Goal: Obtain resource: Download file/media

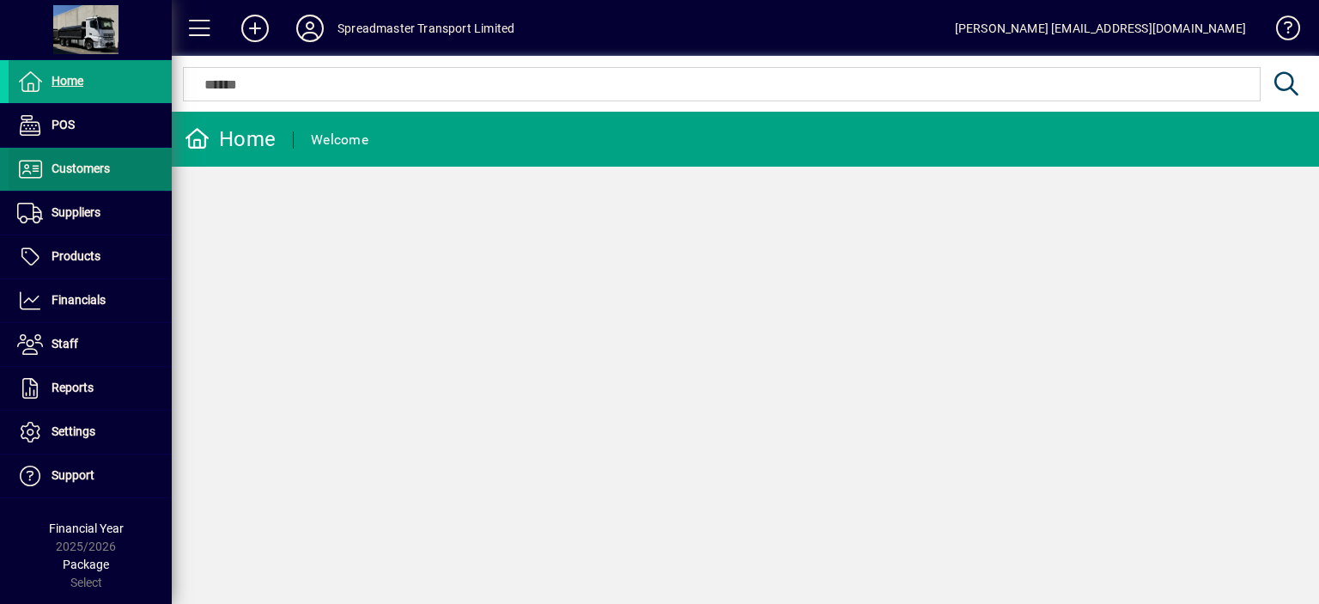
click at [88, 167] on span "Customers" at bounding box center [81, 168] width 58 height 14
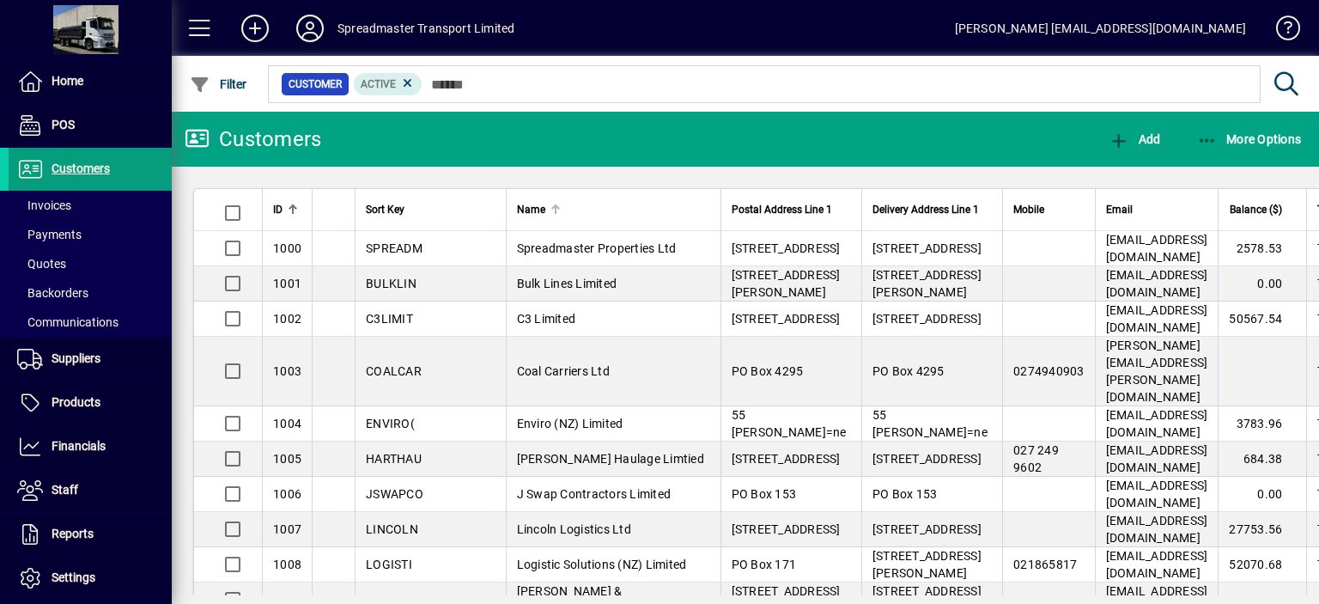
click at [551, 207] on div at bounding box center [553, 206] width 5 height 5
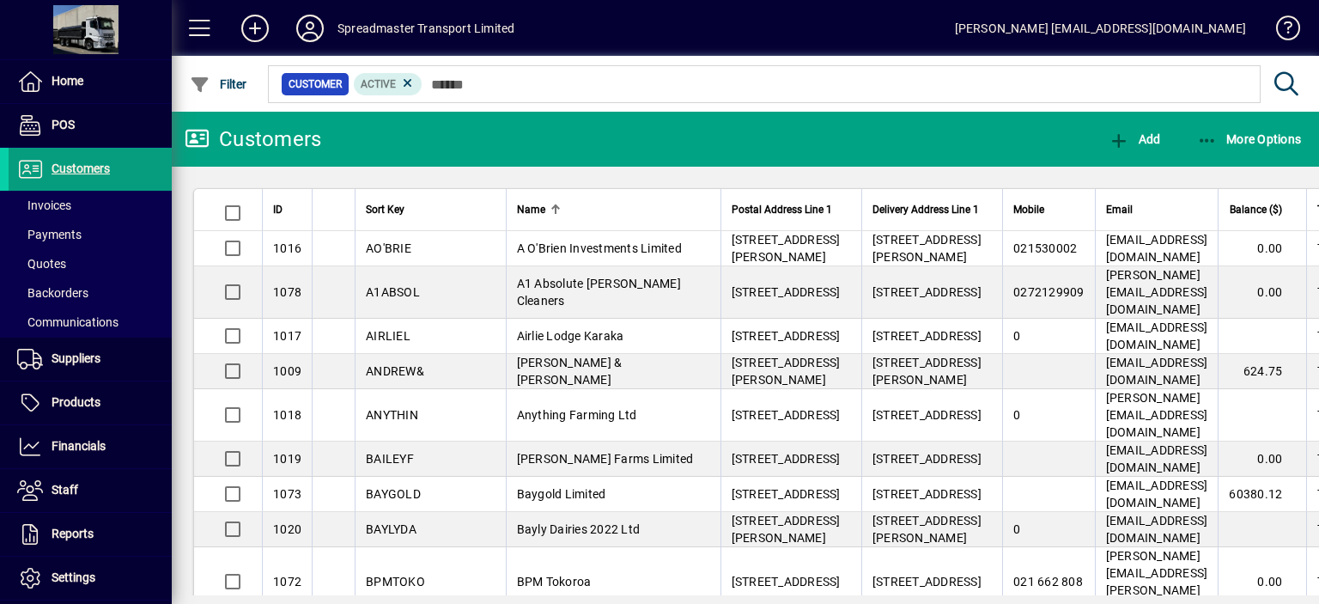
click at [550, 204] on div at bounding box center [555, 205] width 10 height 2
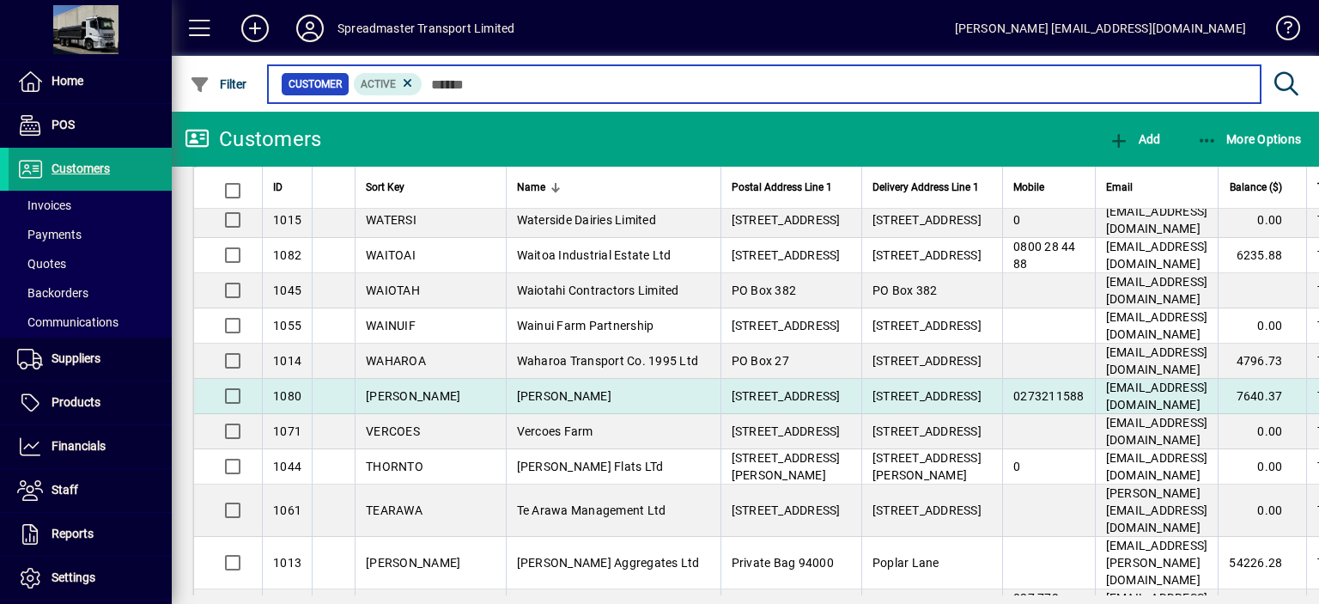
scroll to position [172, 0]
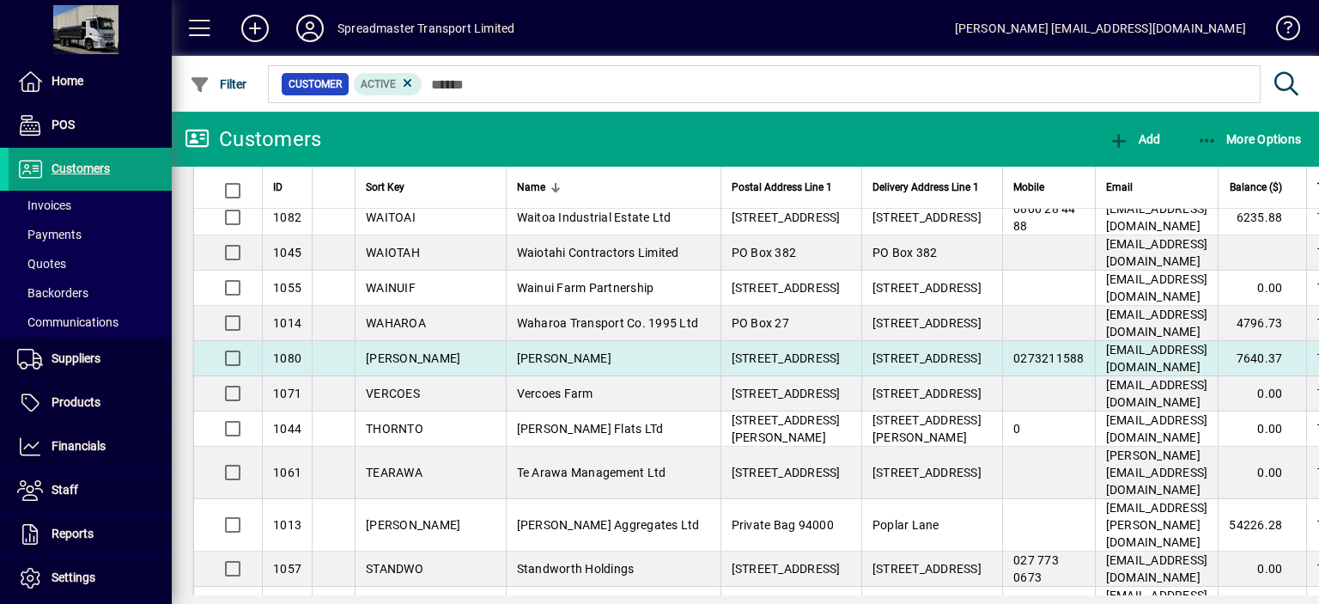
click at [517, 365] on span "[PERSON_NAME]" at bounding box center [564, 358] width 94 height 14
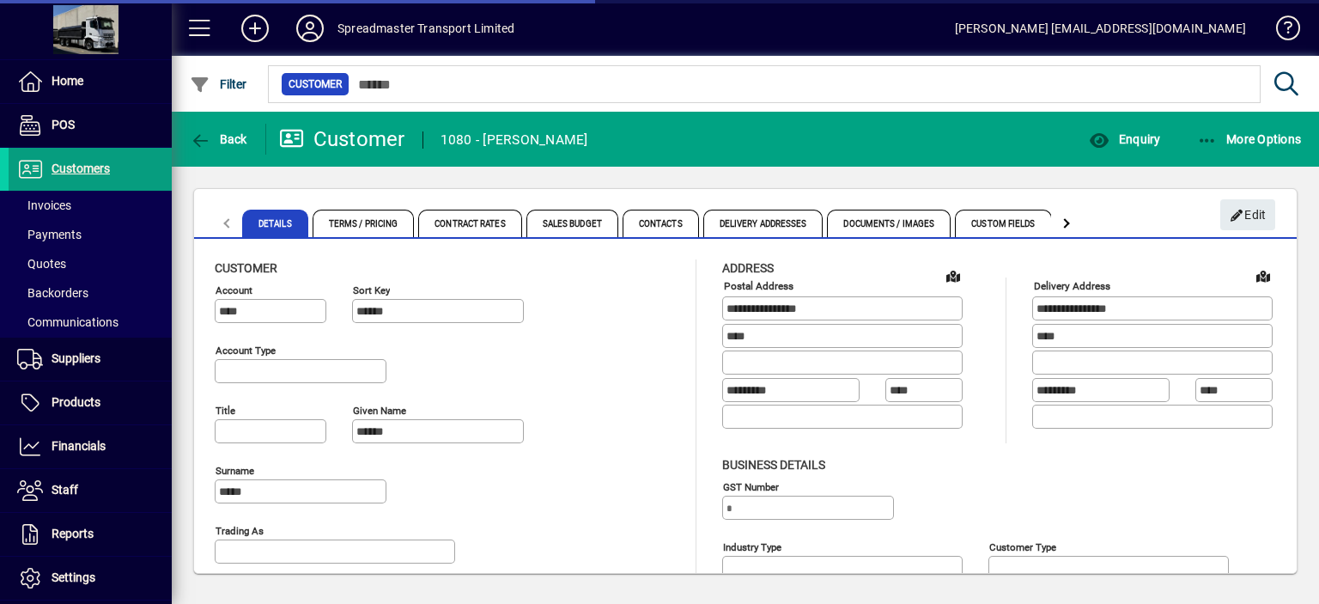
type input "**********"
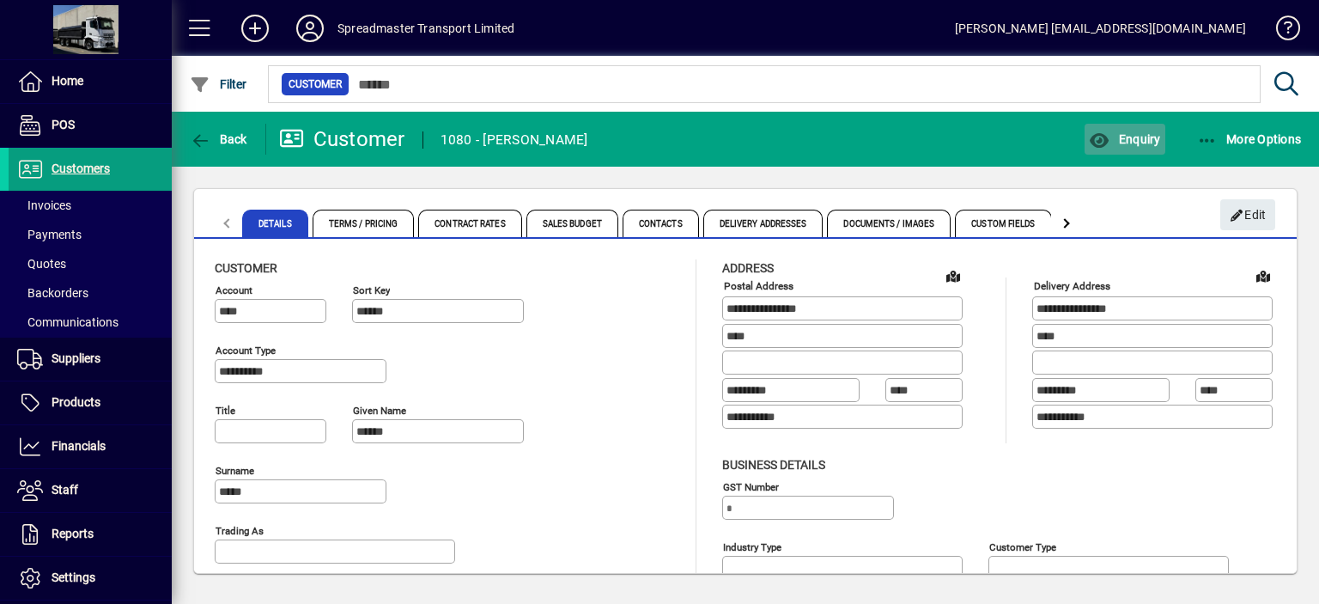
click at [1140, 143] on span "Enquiry" at bounding box center [1124, 139] width 71 height 14
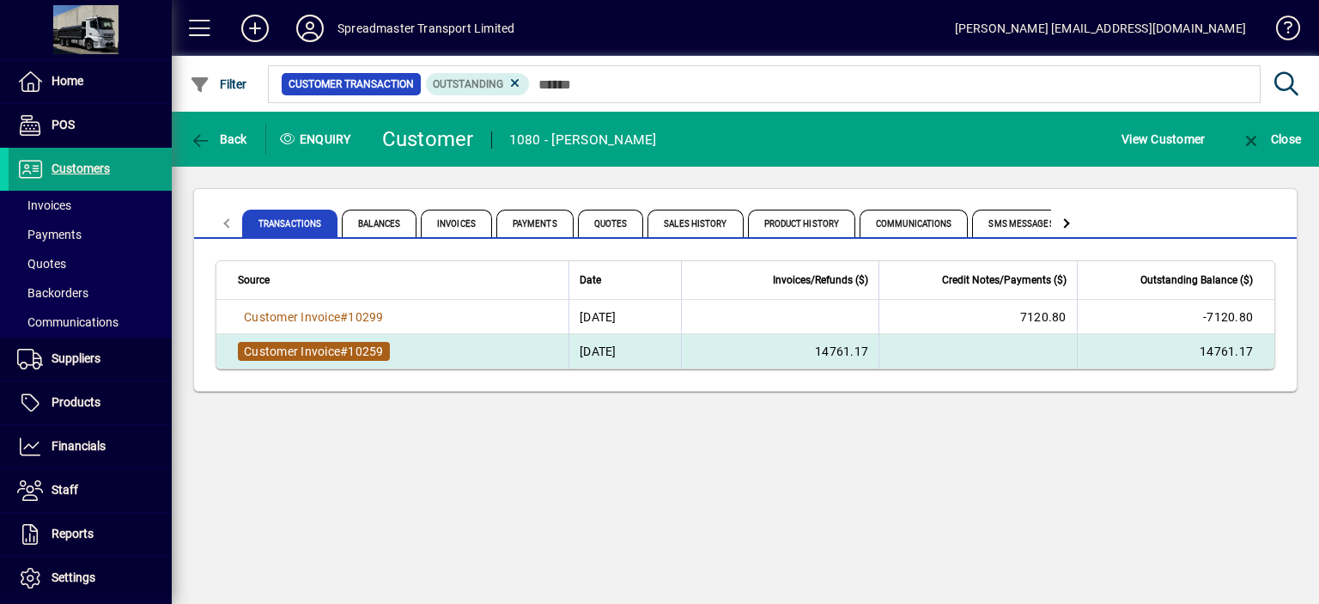
click at [335, 349] on span "Customer Invoice" at bounding box center [292, 351] width 96 height 14
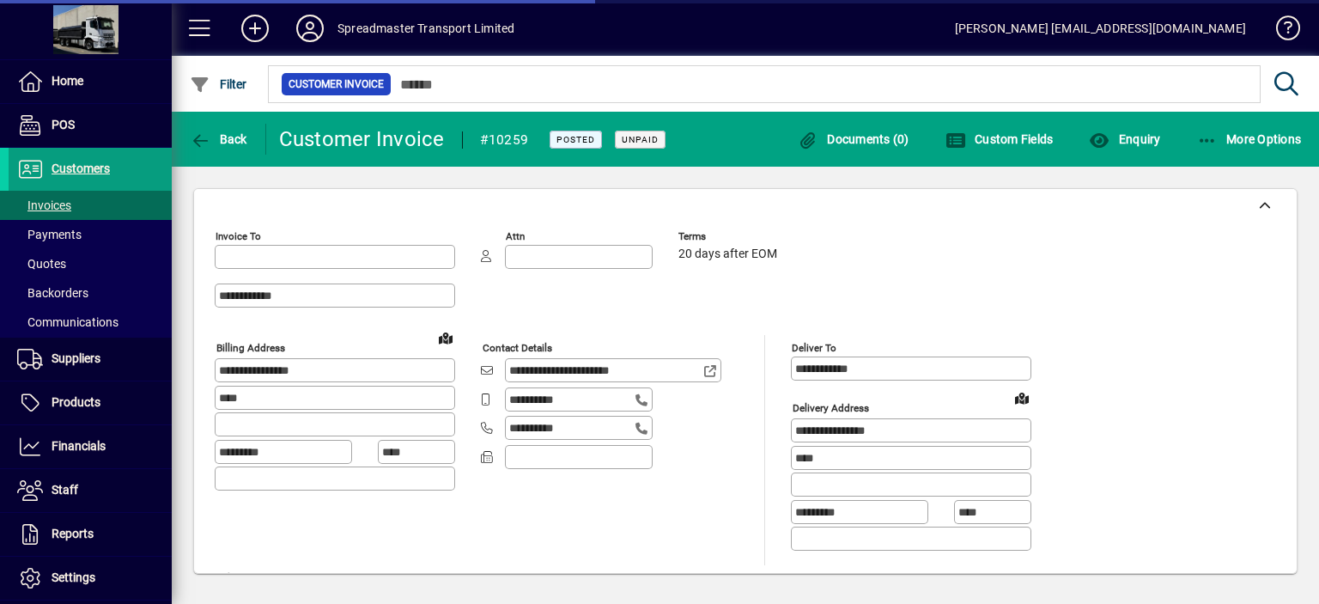
type input "**********"
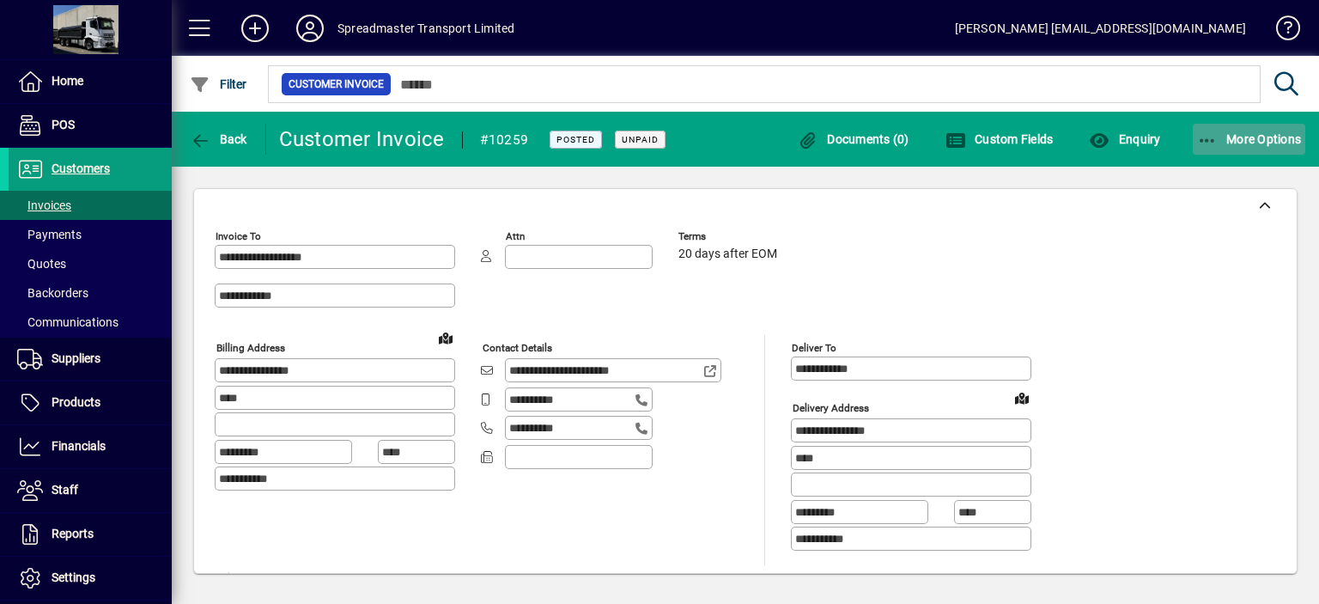
click at [1247, 140] on span "More Options" at bounding box center [1249, 139] width 105 height 14
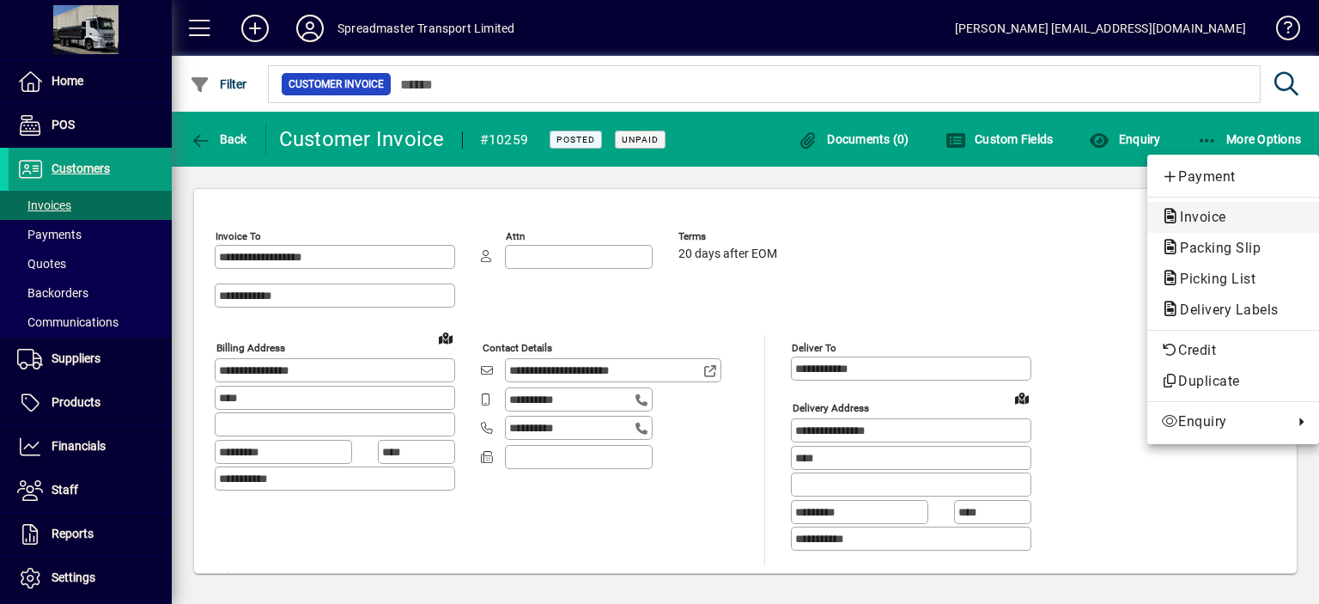
click at [1198, 212] on span "Invoice" at bounding box center [1198, 217] width 74 height 16
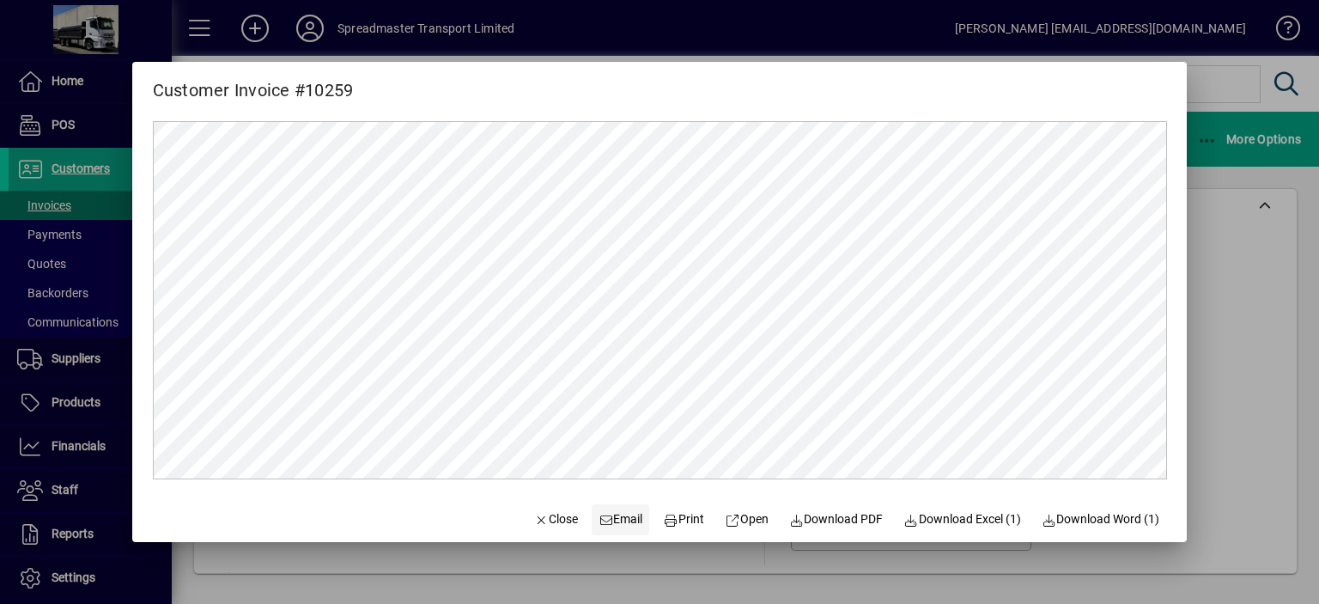
click at [617, 519] on span "Email" at bounding box center [620, 519] width 45 height 18
click at [546, 520] on span "Close" at bounding box center [555, 519] width 45 height 18
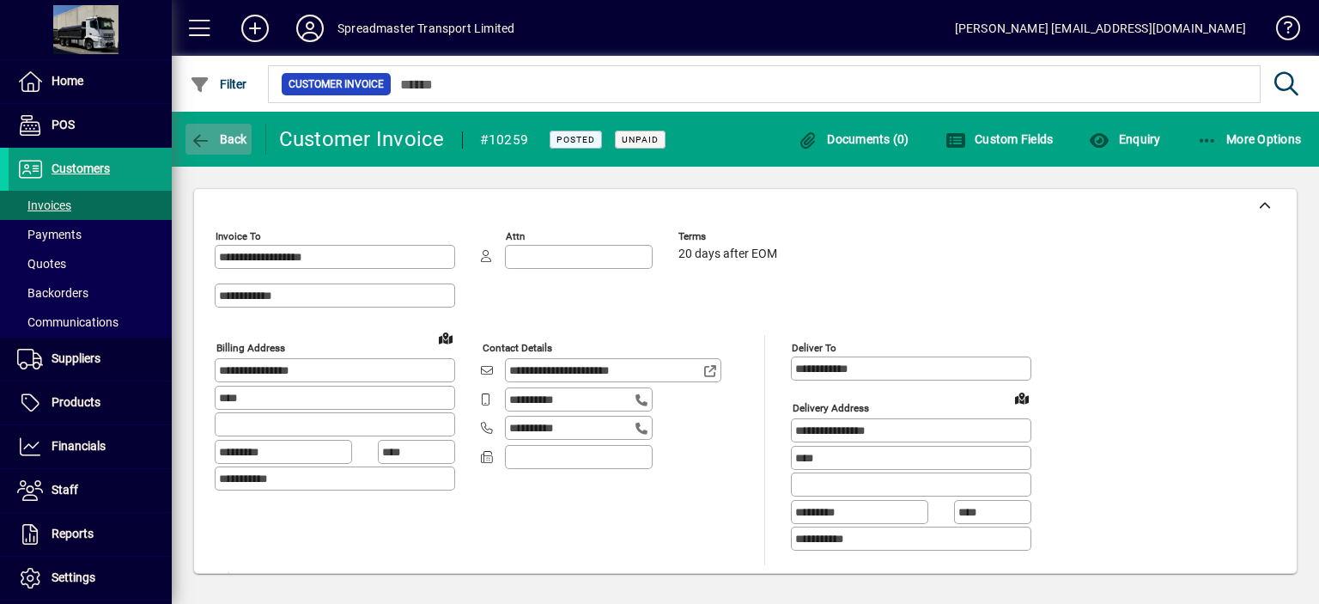
click at [244, 135] on span "Back" at bounding box center [219, 139] width 58 height 14
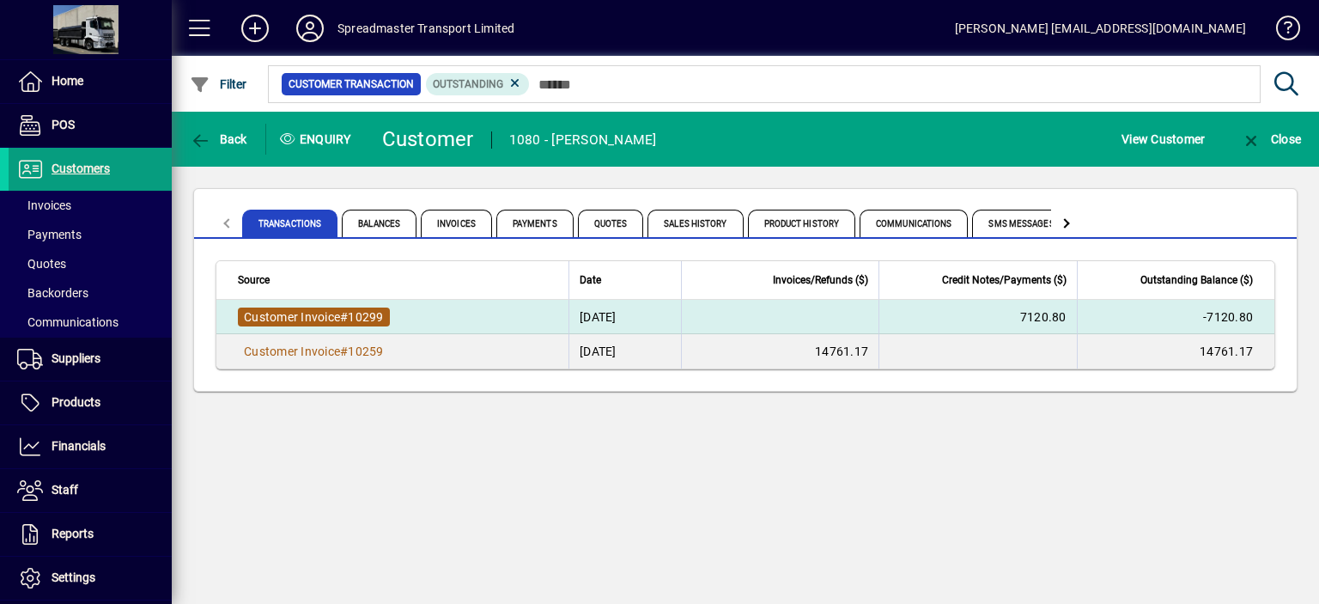
click at [378, 317] on span "10299" at bounding box center [365, 317] width 35 height 14
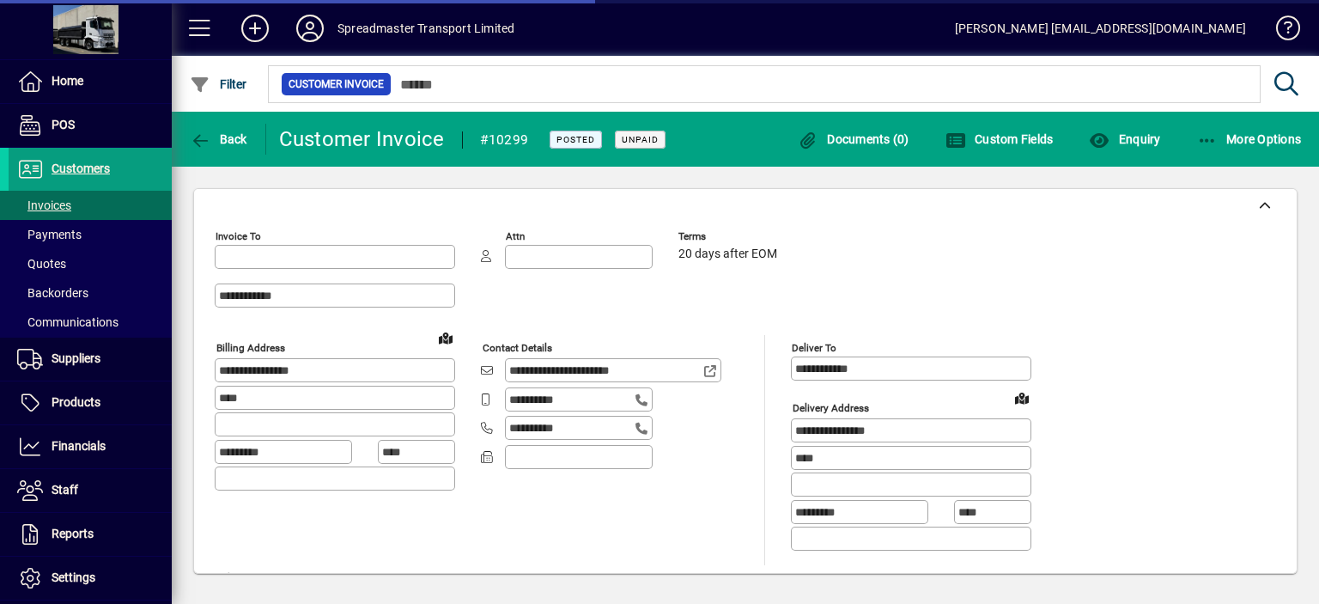
type input "**********"
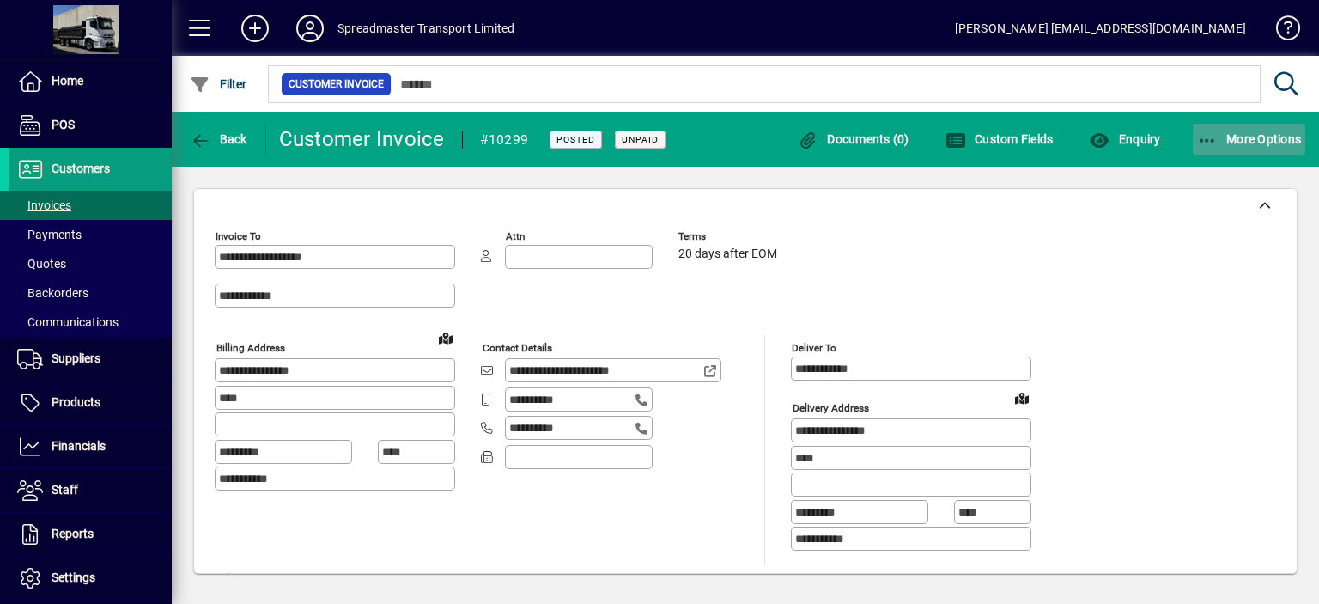
click at [1243, 136] on span "More Options" at bounding box center [1249, 139] width 105 height 14
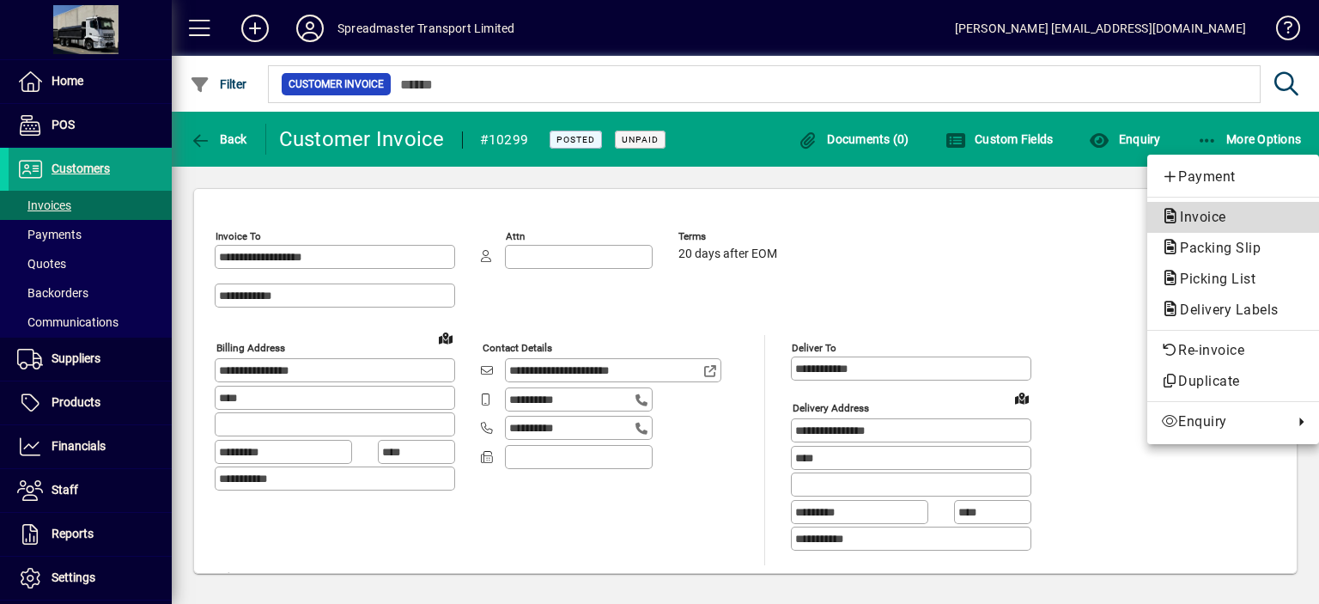
click at [1202, 212] on span "Invoice" at bounding box center [1198, 217] width 74 height 16
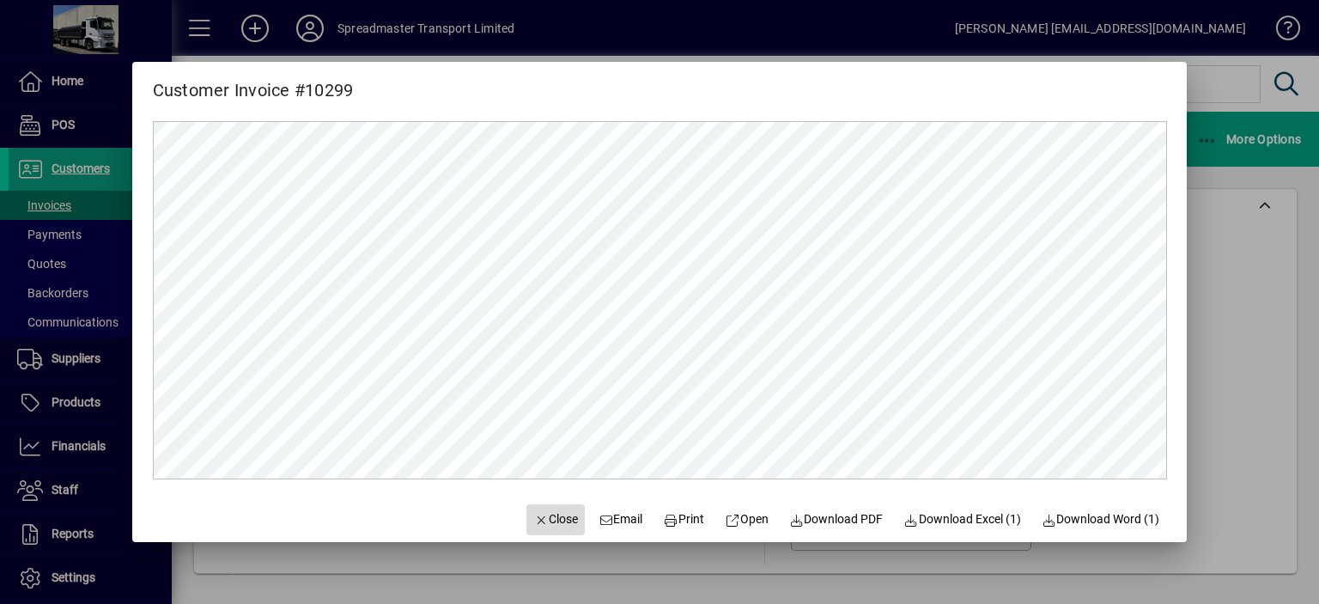
click at [548, 519] on span "Close" at bounding box center [555, 519] width 45 height 18
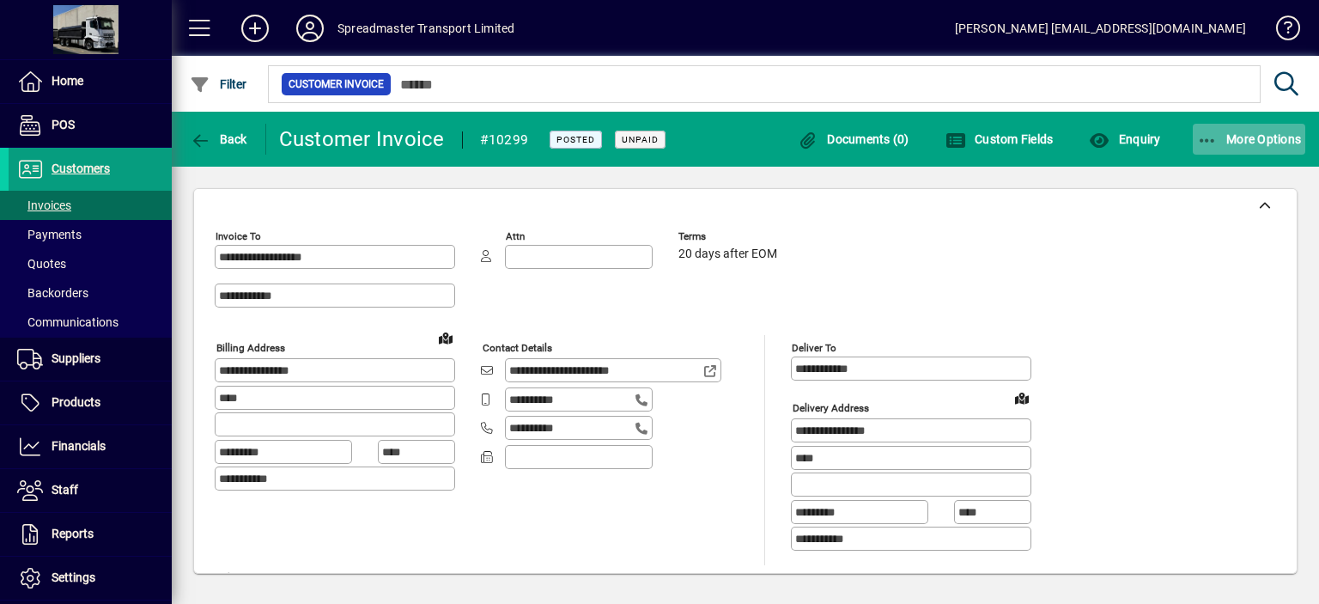
click at [1244, 140] on span "More Options" at bounding box center [1249, 139] width 105 height 14
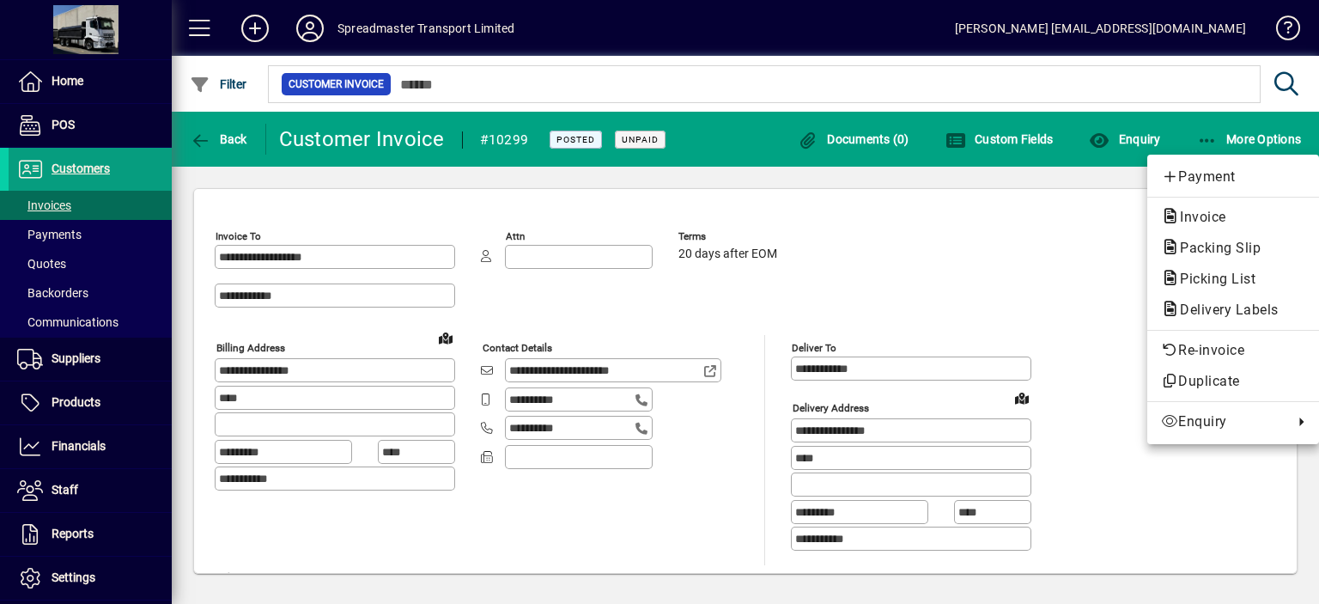
click at [1050, 282] on div at bounding box center [659, 302] width 1319 height 604
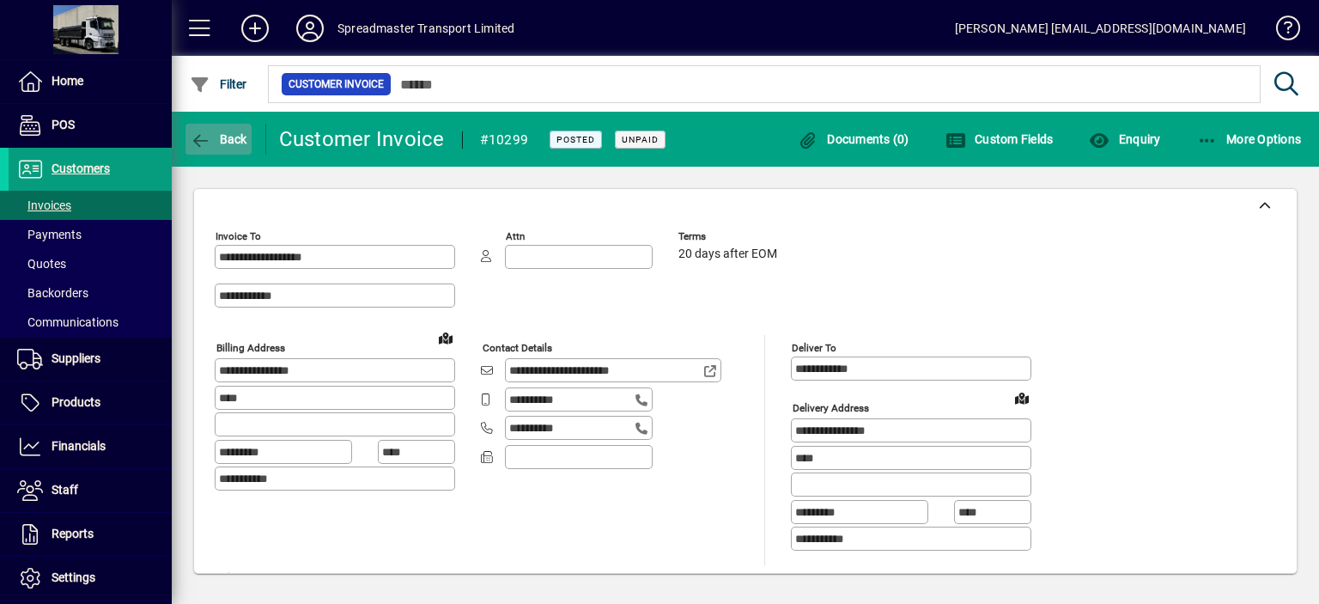
click at [231, 137] on span "Back" at bounding box center [219, 139] width 58 height 14
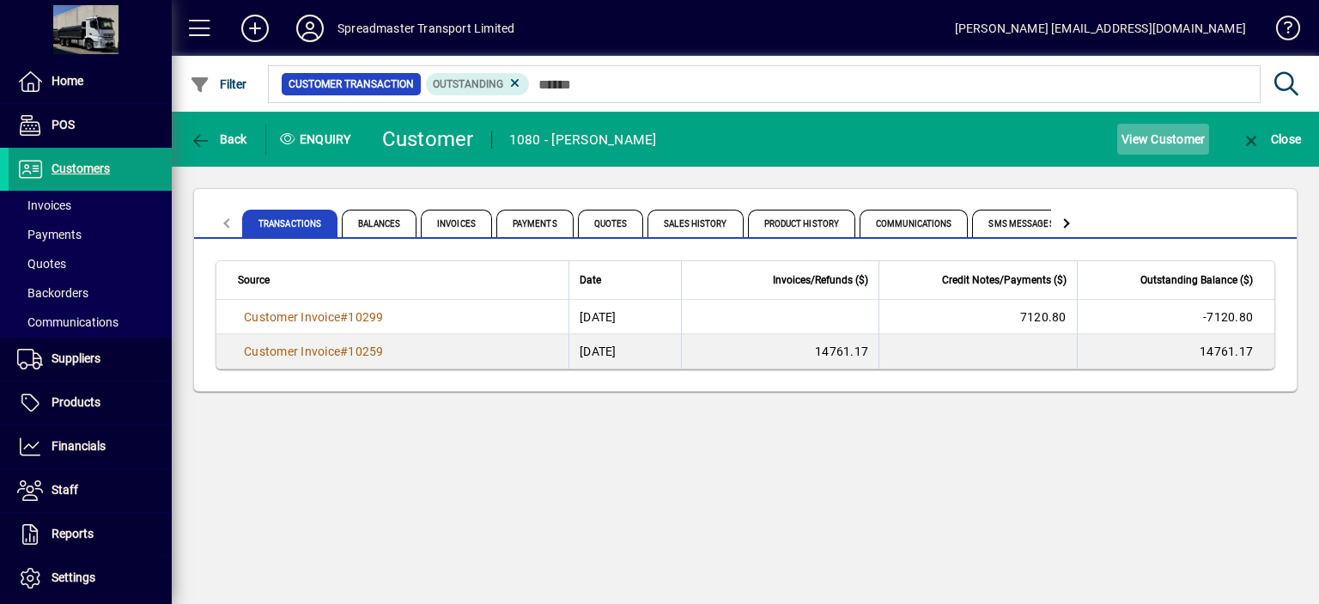
click at [1157, 137] on span "View Customer" at bounding box center [1162, 138] width 83 height 27
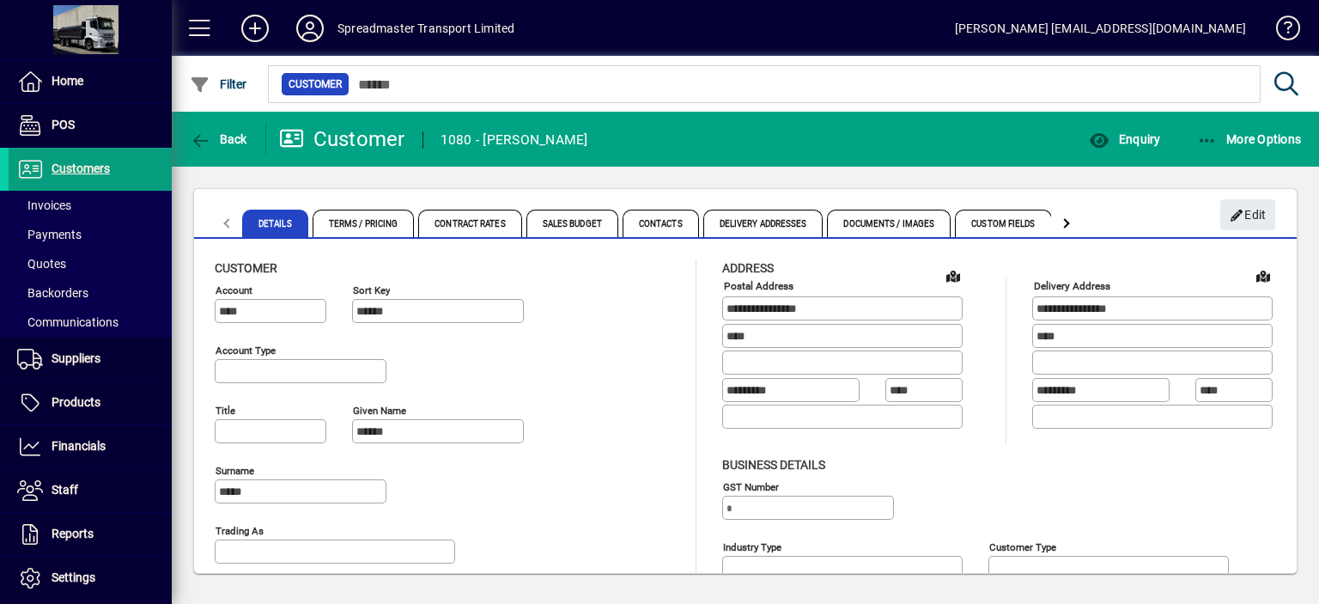
type input "**********"
click at [1246, 133] on span "More Options" at bounding box center [1249, 139] width 105 height 14
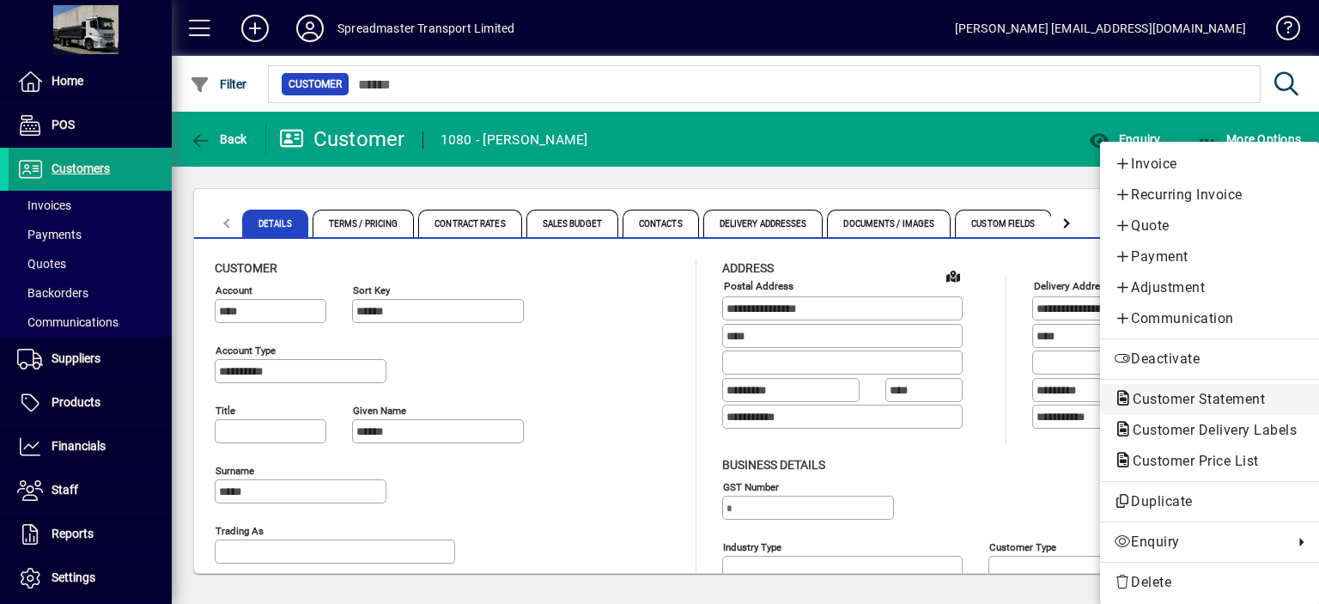
click at [1176, 397] on span "Customer Statement" at bounding box center [1194, 399] width 160 height 16
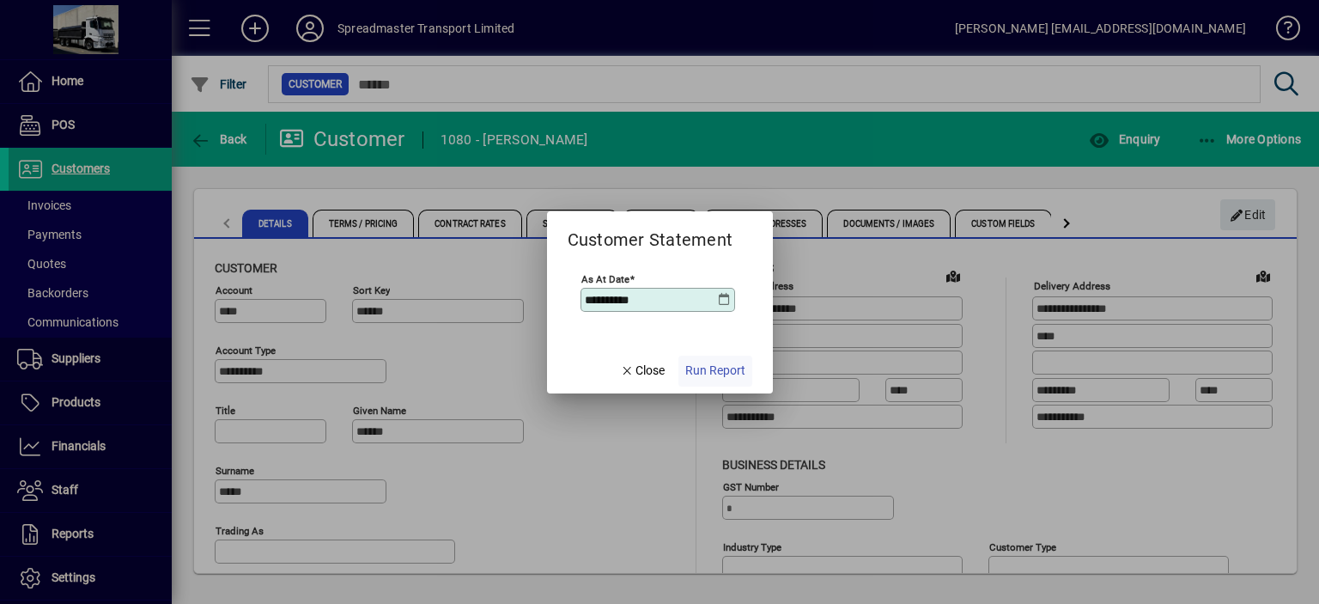
click at [732, 368] on span "Run Report" at bounding box center [715, 370] width 60 height 18
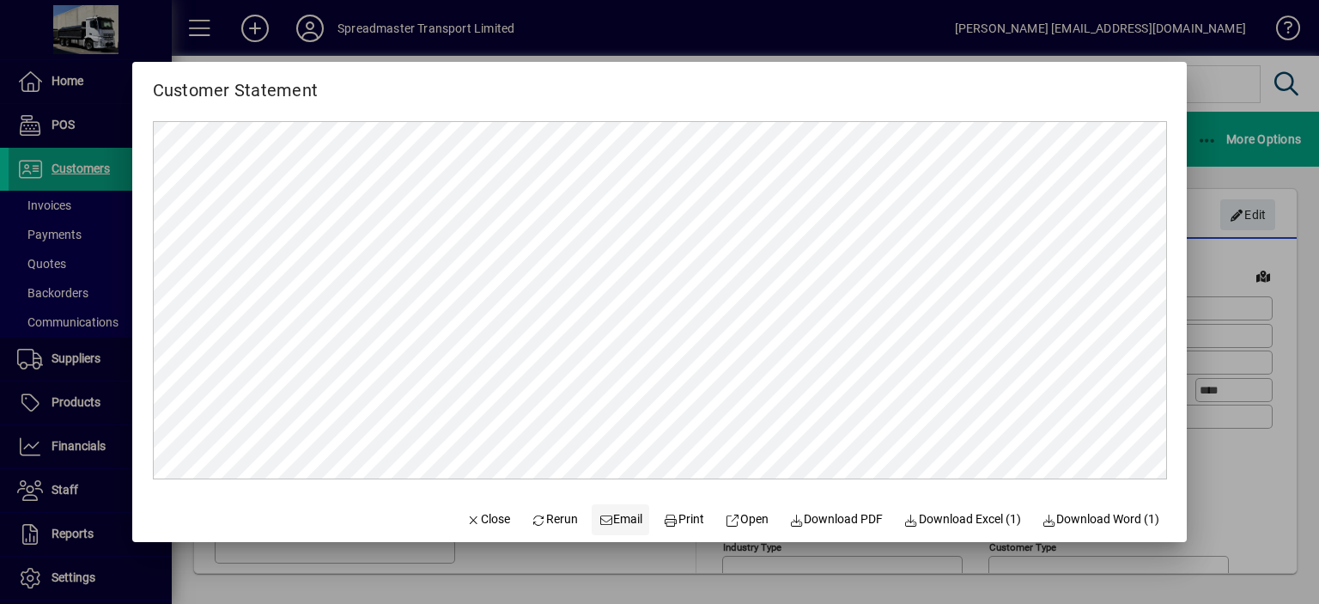
click at [612, 519] on span "Email" at bounding box center [620, 519] width 45 height 18
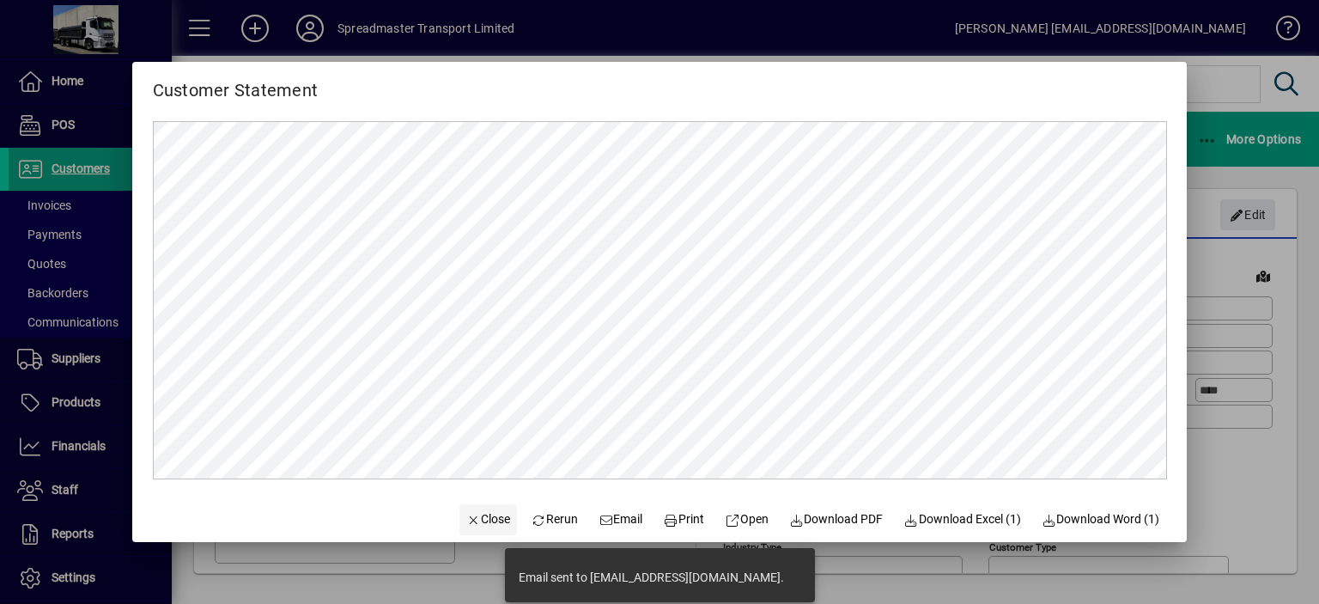
click at [474, 518] on span "Close" at bounding box center [488, 519] width 45 height 18
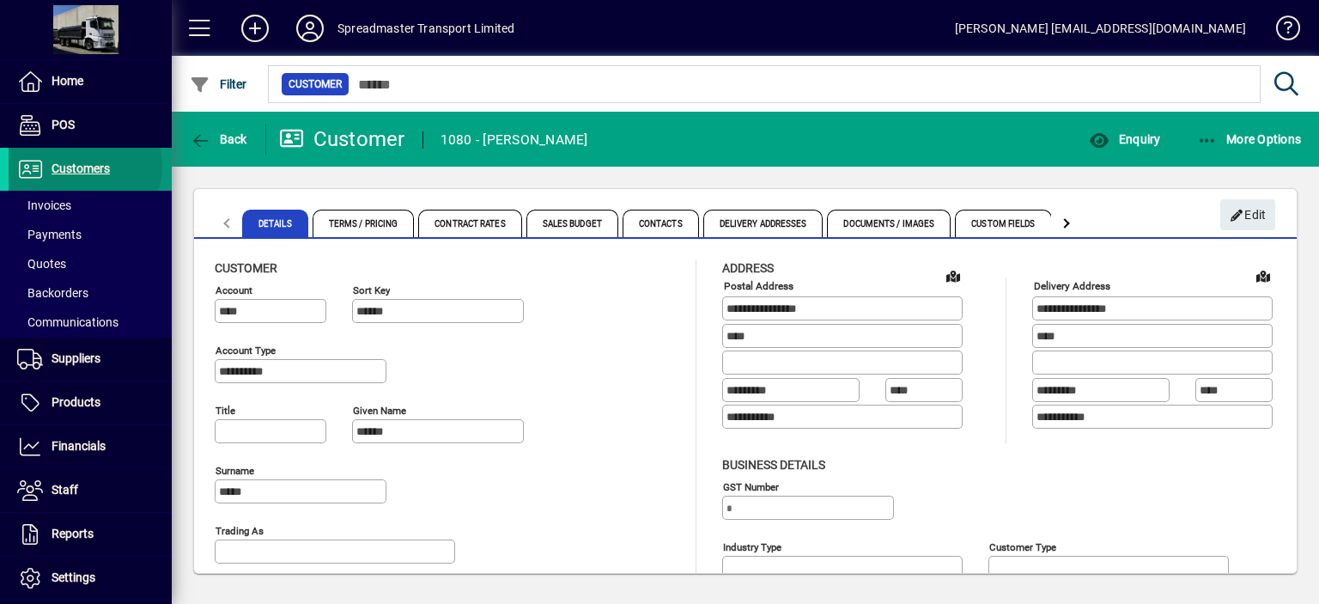
click at [82, 167] on span "Customers" at bounding box center [81, 168] width 58 height 14
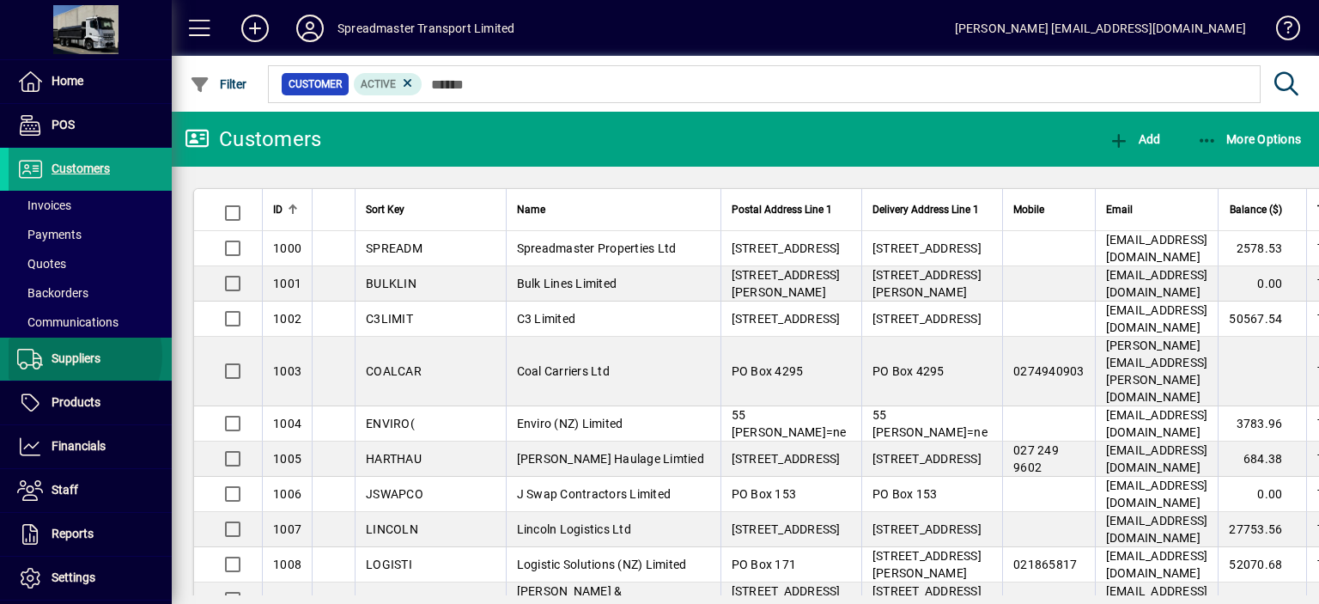
click at [76, 355] on span "Suppliers" at bounding box center [76, 358] width 49 height 14
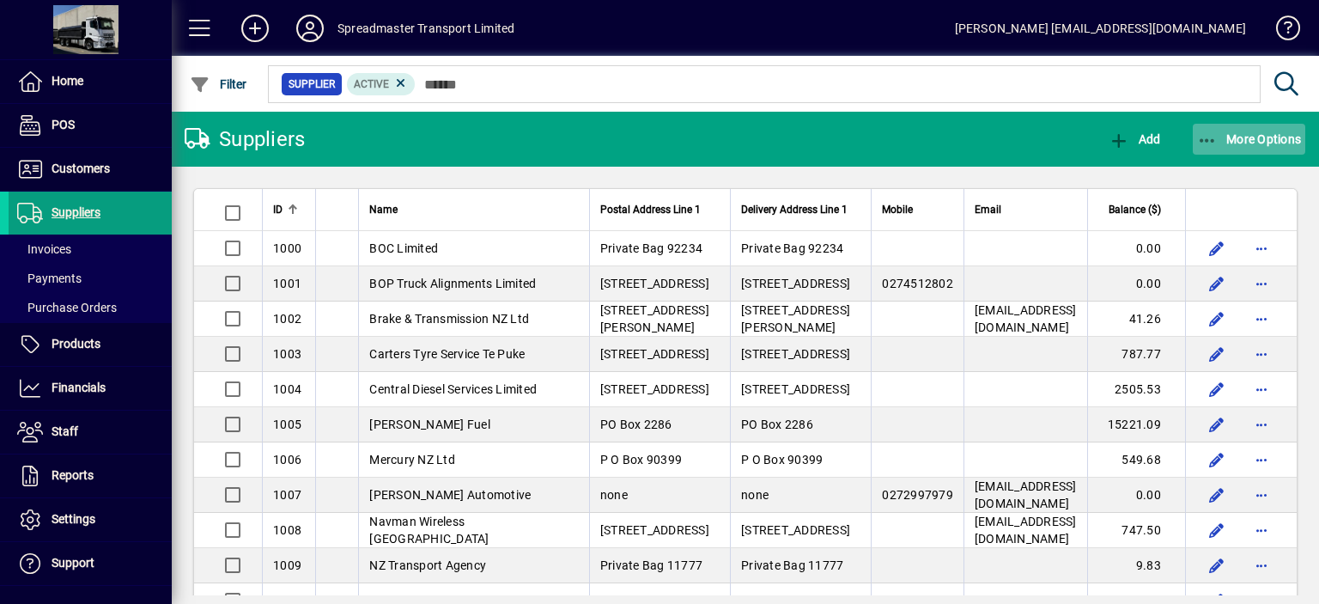
click at [1242, 139] on span "More Options" at bounding box center [1249, 139] width 105 height 14
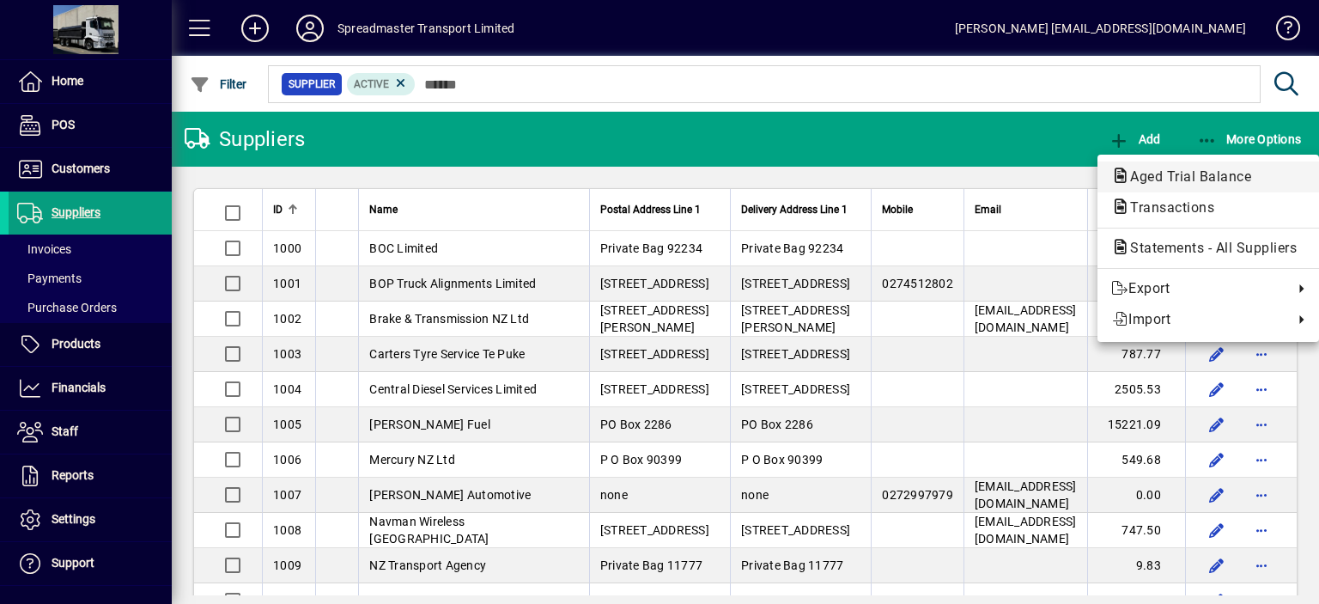
click at [1175, 174] on span "Aged Trial Balance" at bounding box center [1185, 176] width 149 height 16
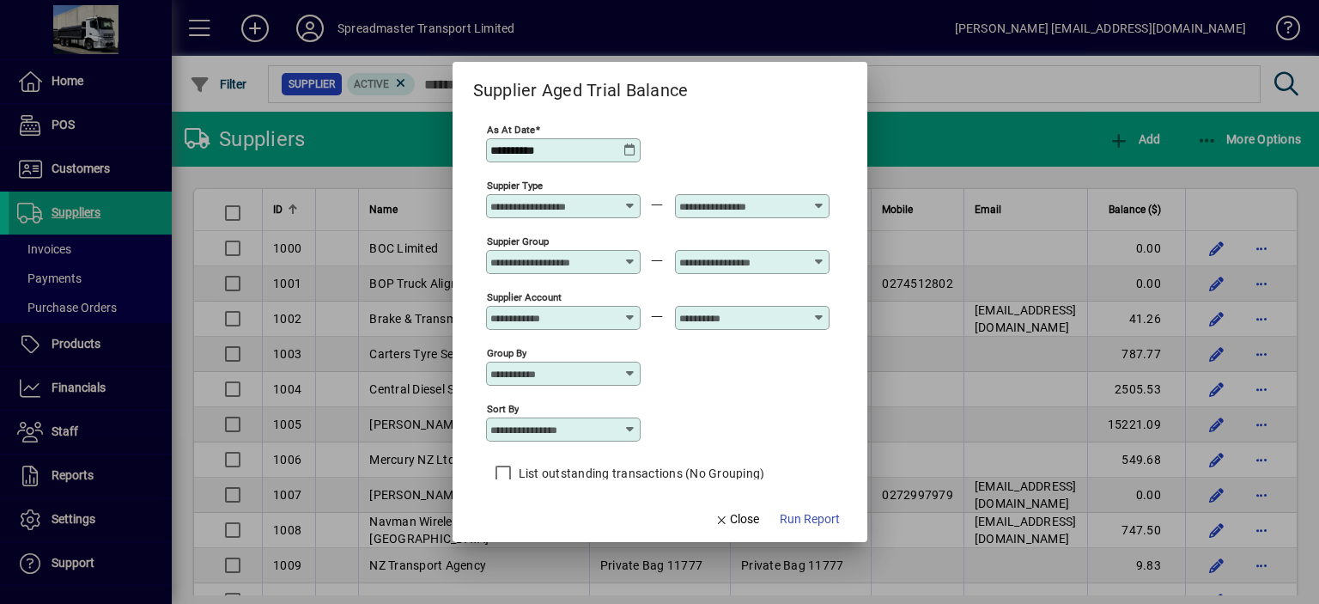
scroll to position [15, 0]
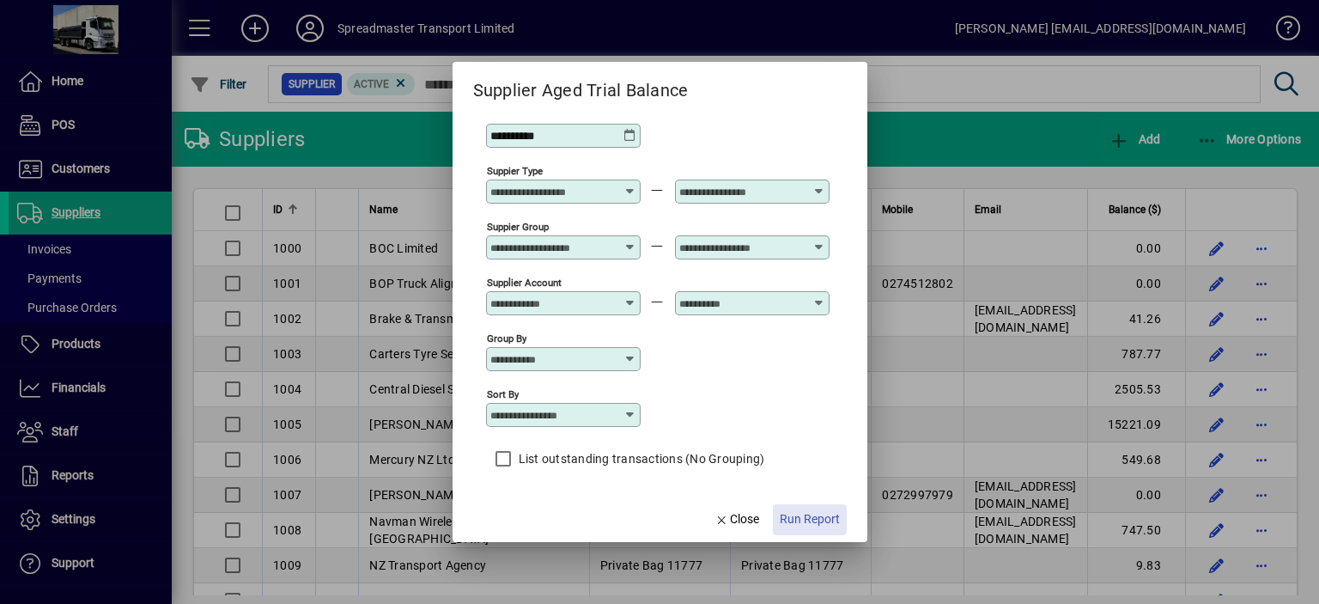
click at [809, 516] on span "Run Report" at bounding box center [810, 519] width 60 height 18
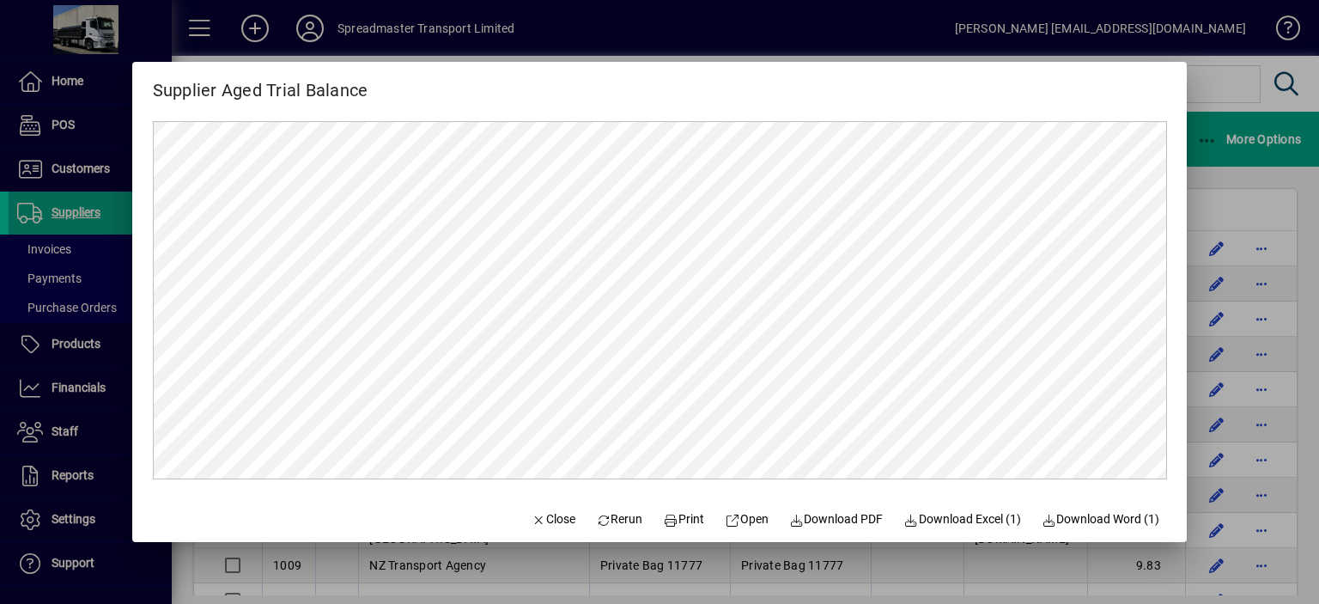
scroll to position [0, 0]
click at [600, 511] on span "Rerun" at bounding box center [619, 519] width 47 height 18
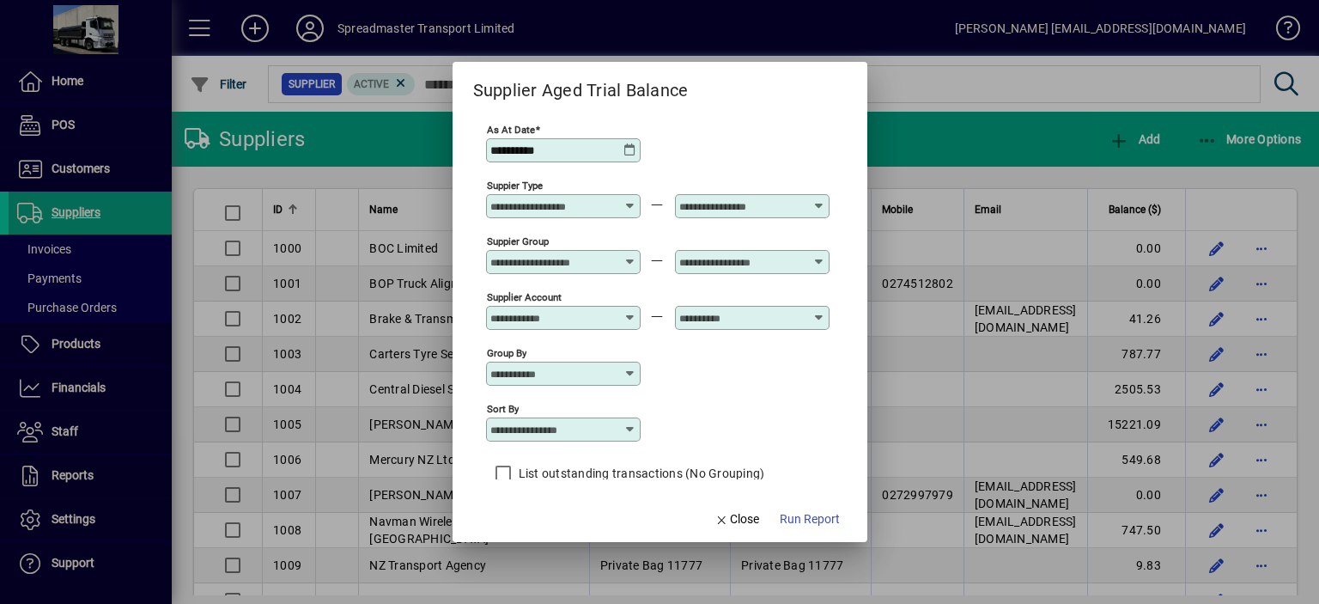
click at [633, 428] on icon at bounding box center [630, 429] width 14 height 14
click at [545, 528] on div "Supplier Name" at bounding box center [540, 534] width 82 height 18
type input "**********"
click at [816, 517] on span "Run Report" at bounding box center [810, 519] width 60 height 18
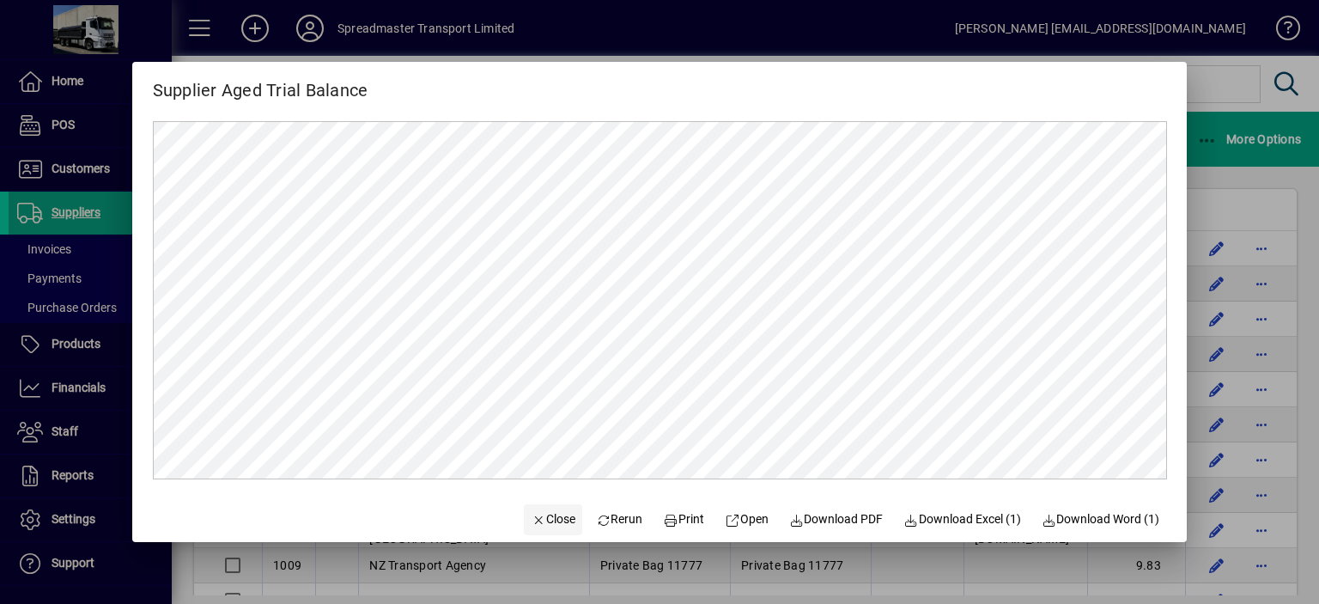
click at [550, 521] on span "Close" at bounding box center [553, 519] width 45 height 18
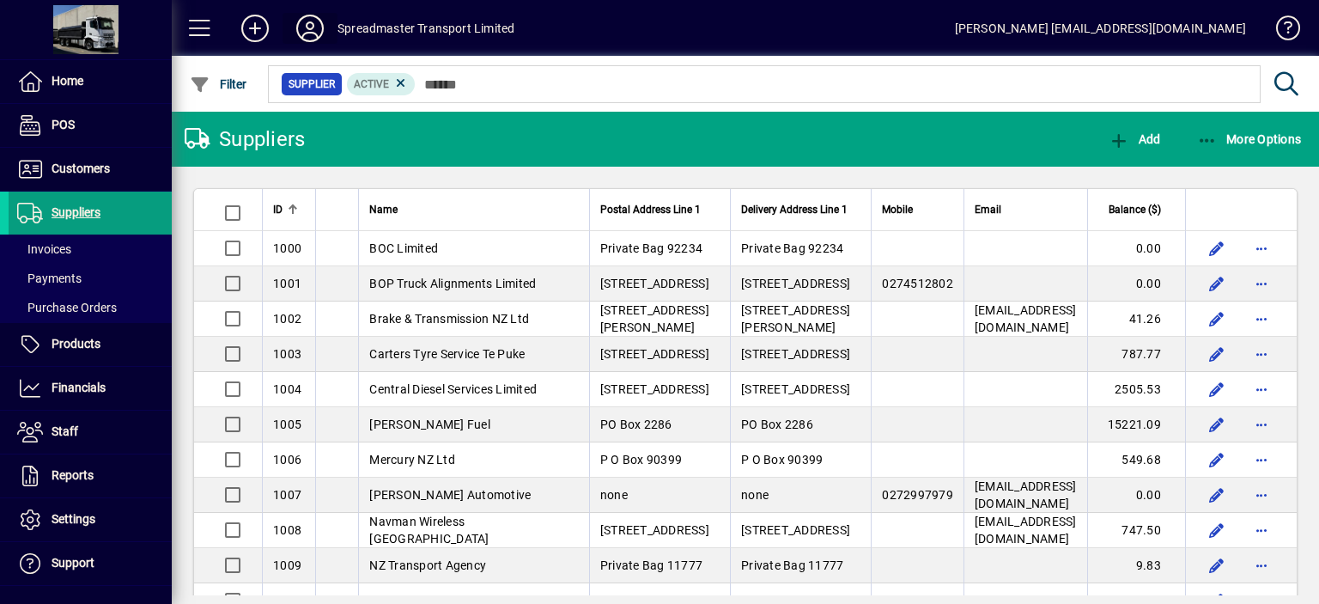
click at [308, 28] on icon at bounding box center [310, 28] width 34 height 27
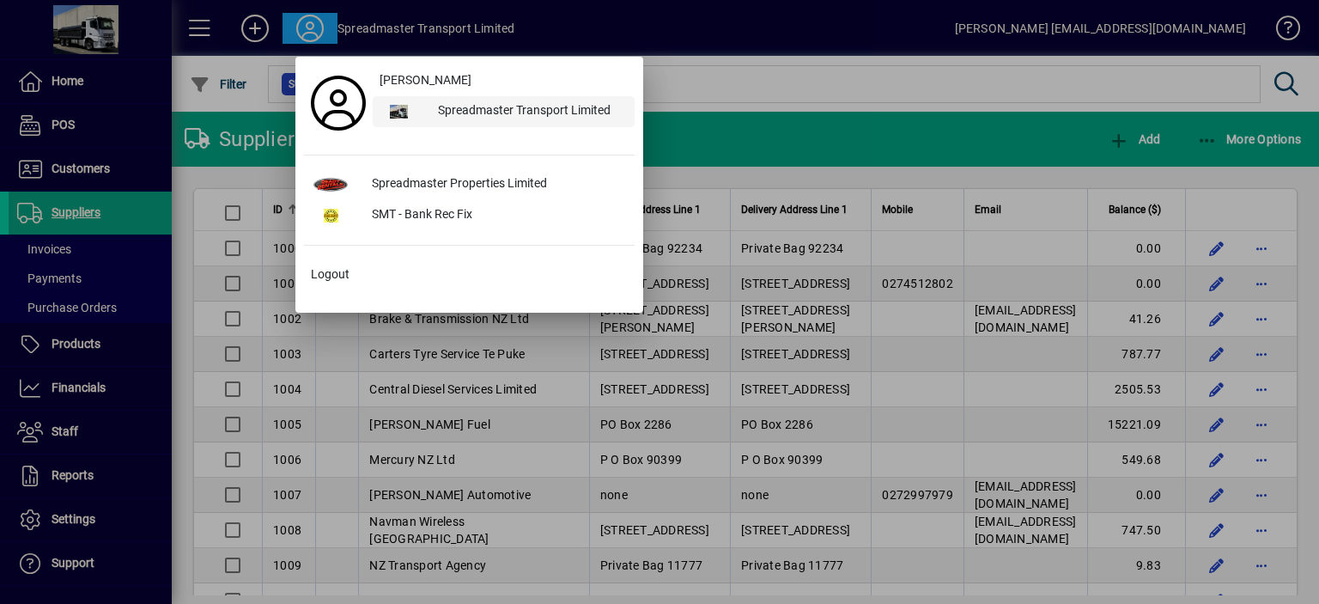
click at [474, 111] on div "Spreadmaster Transport Limited" at bounding box center [529, 111] width 210 height 31
click at [469, 109] on div "Spreadmaster Transport Limited" at bounding box center [529, 111] width 210 height 31
click at [766, 88] on div at bounding box center [659, 302] width 1319 height 604
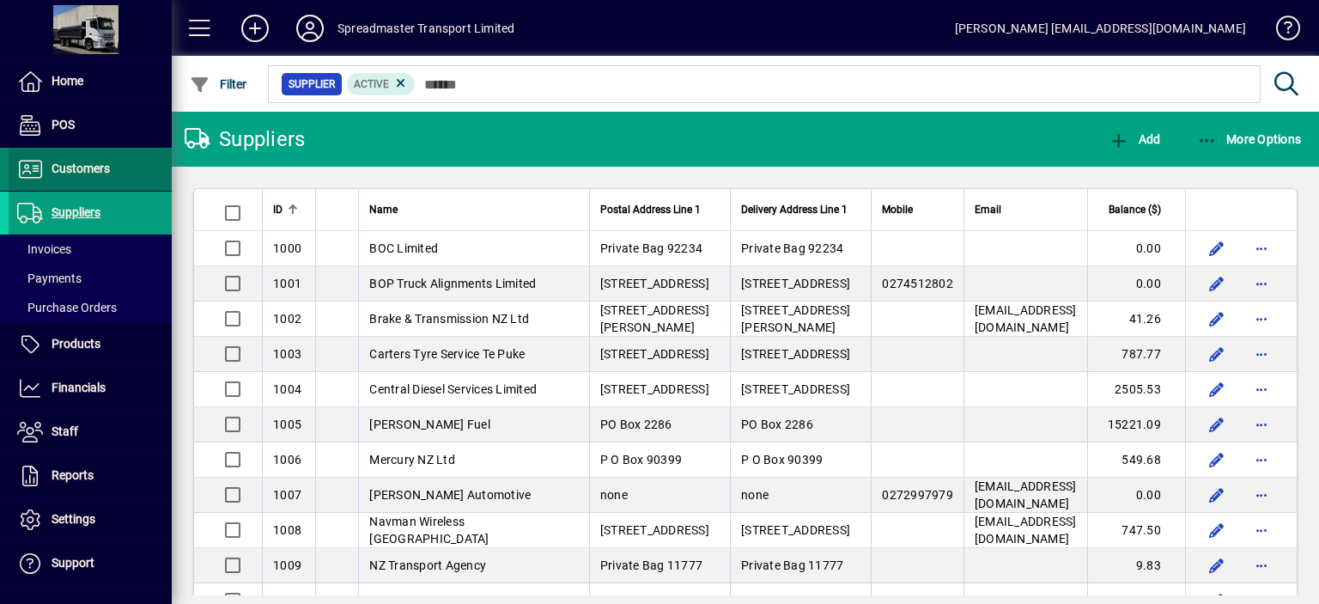
click at [91, 167] on span "Customers" at bounding box center [81, 168] width 58 height 14
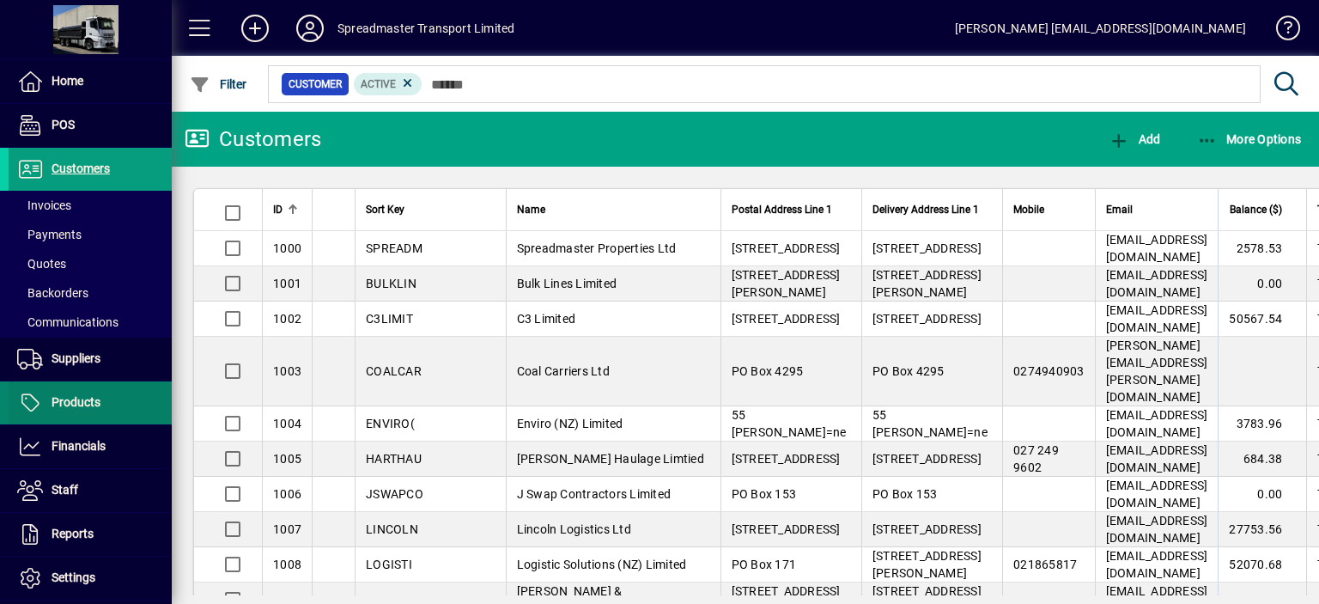
click at [76, 401] on span "Products" at bounding box center [76, 402] width 49 height 14
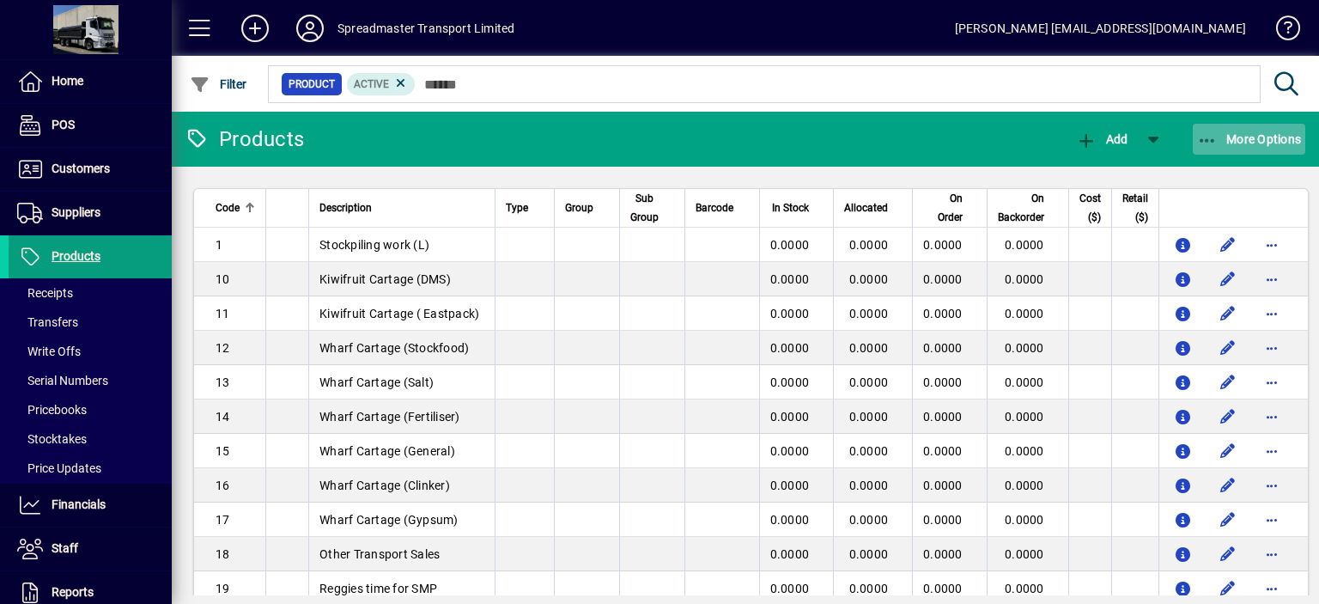
click at [1247, 139] on span "More Options" at bounding box center [1249, 139] width 105 height 14
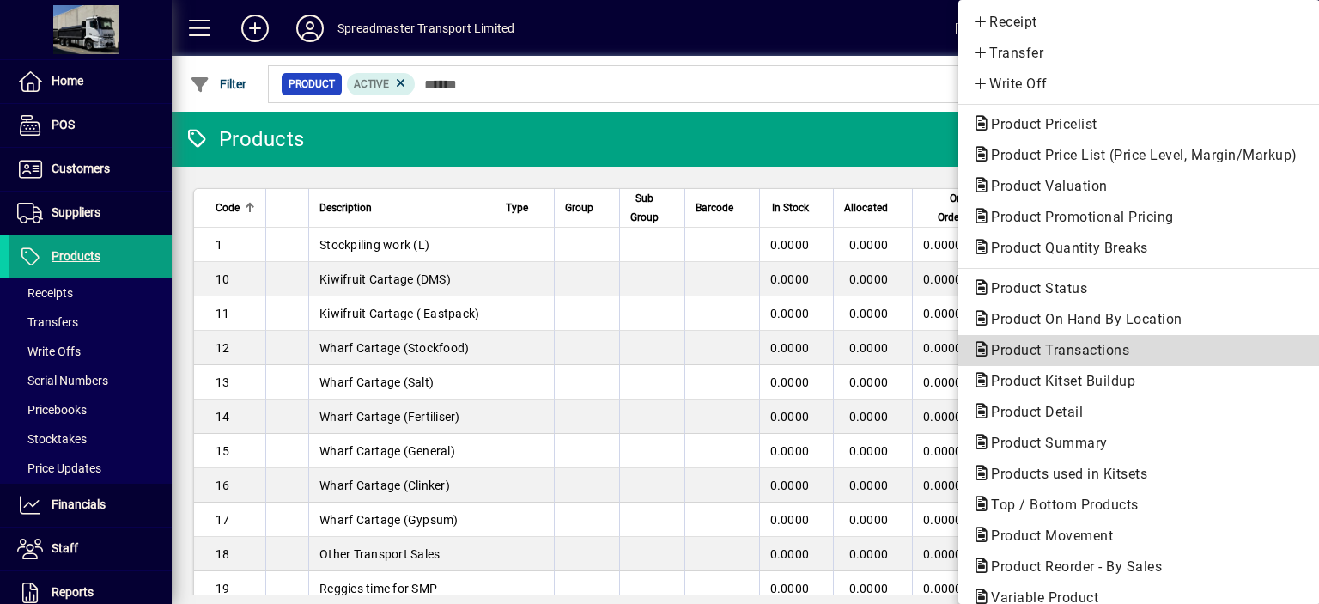
click at [1007, 350] on span "Product Transactions" at bounding box center [1055, 350] width 166 height 16
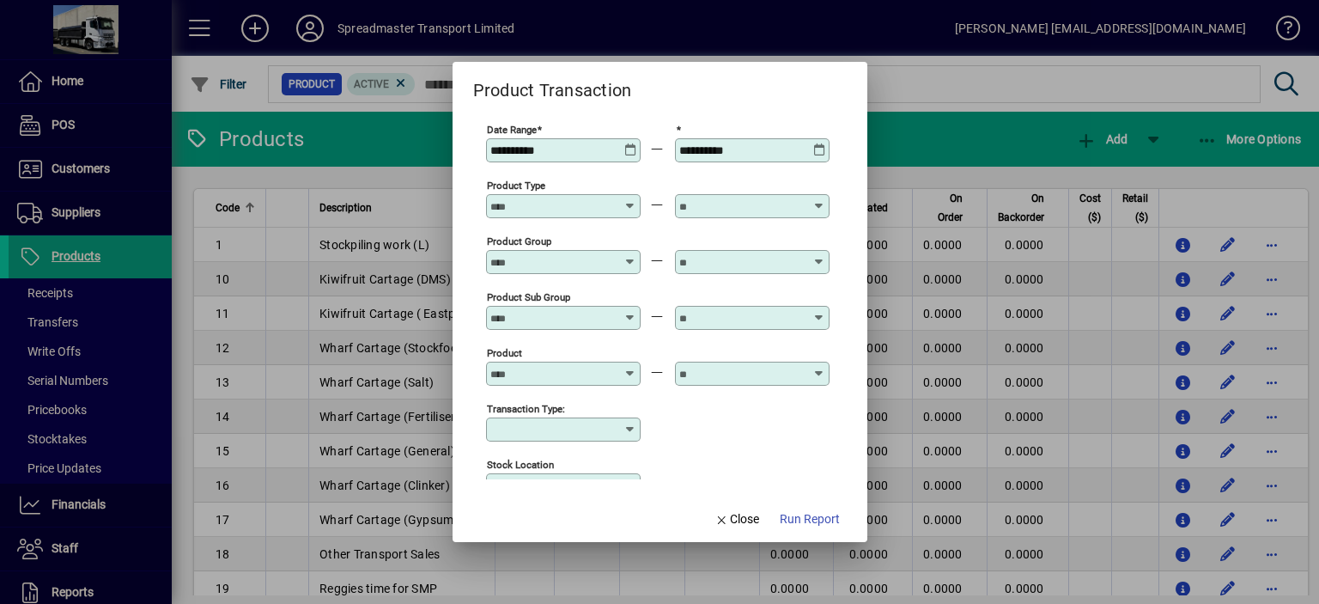
type input "**********"
click at [624, 148] on div "**********" at bounding box center [564, 150] width 149 height 14
click at [625, 143] on icon at bounding box center [630, 143] width 13 height 0
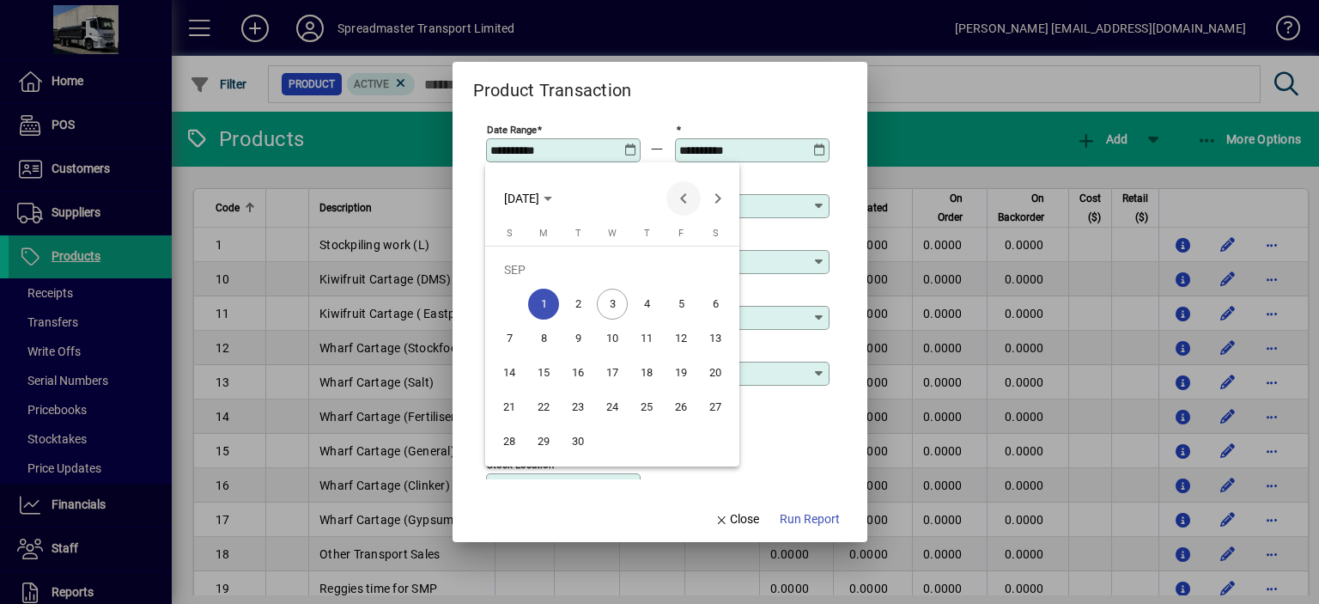
click at [680, 196] on span "Previous month" at bounding box center [683, 198] width 34 height 34
click at [681, 266] on span "1" at bounding box center [680, 269] width 31 height 31
type input "**********"
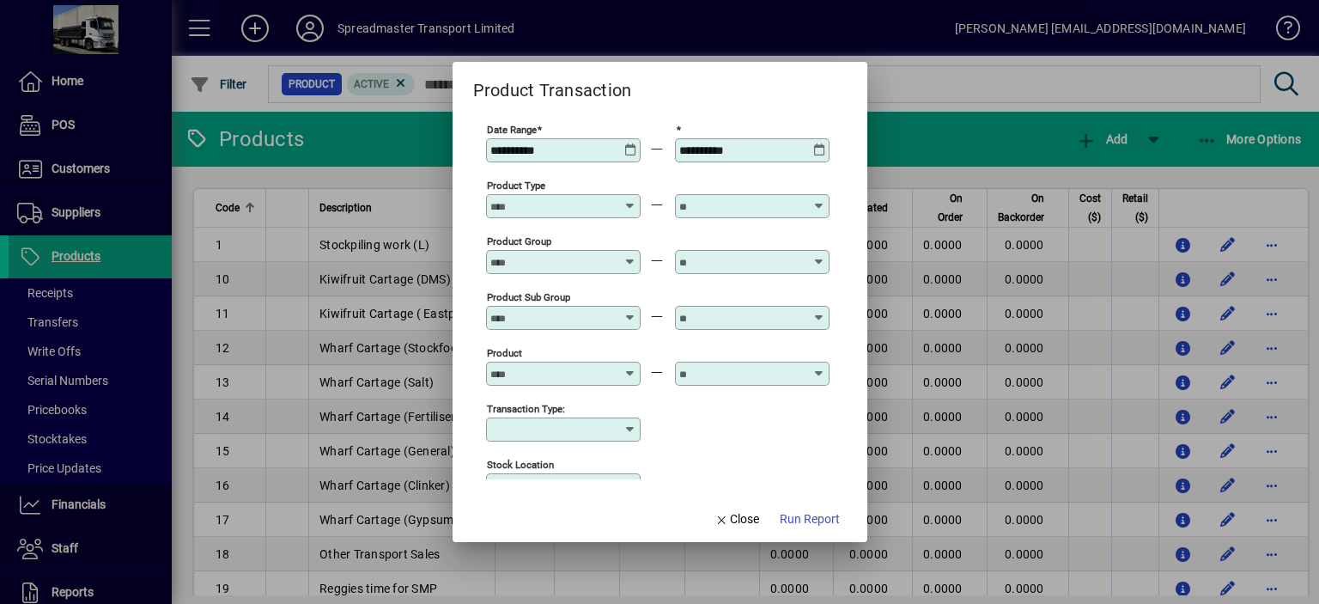
click at [818, 143] on icon at bounding box center [819, 143] width 13 height 0
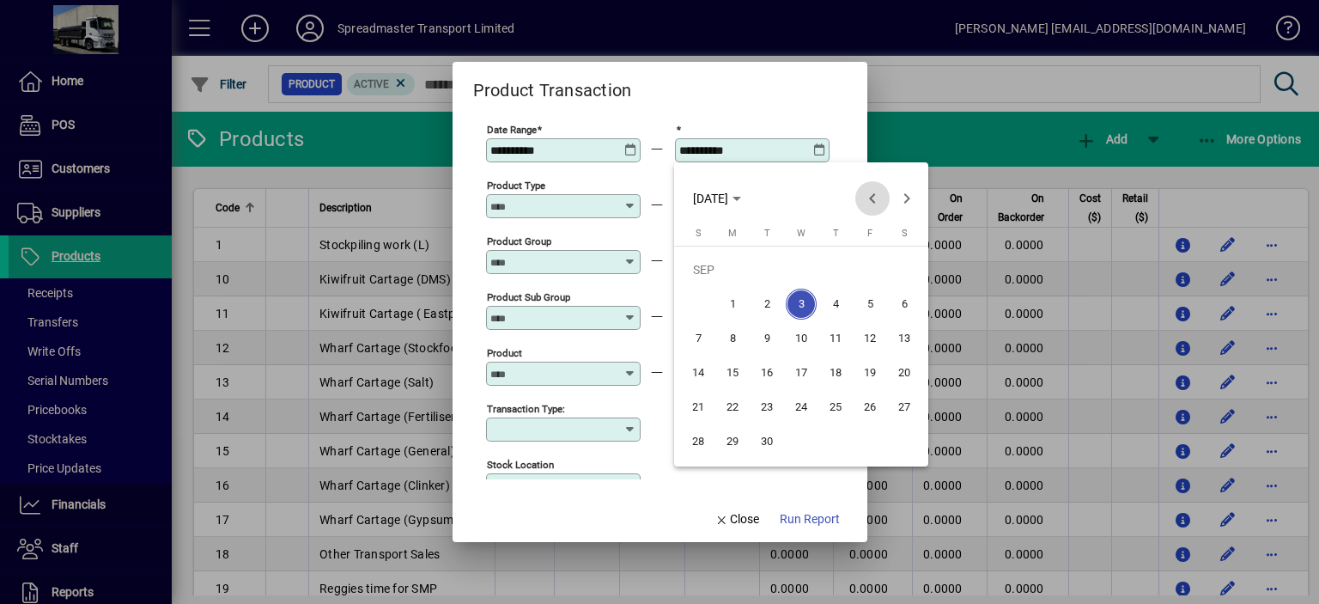
click at [871, 194] on span "Previous month" at bounding box center [872, 198] width 34 height 34
click at [700, 437] on span "31" at bounding box center [698, 441] width 31 height 31
type input "**********"
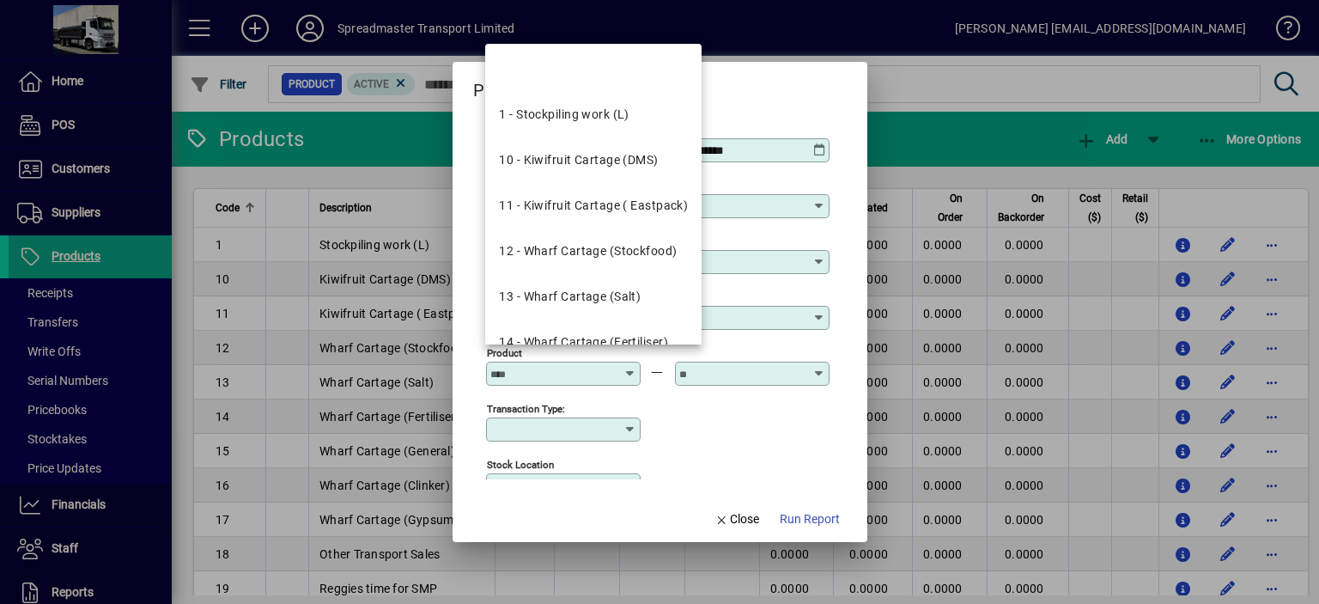
click at [525, 377] on input "Product" at bounding box center [552, 374] width 125 height 14
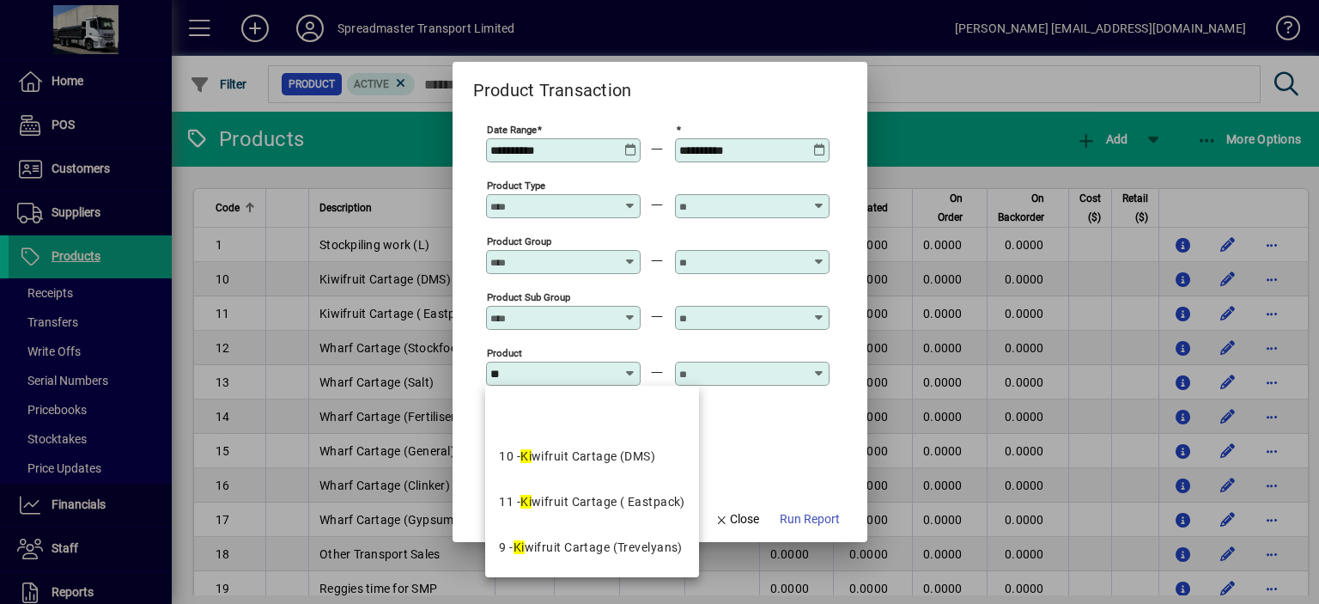
click at [661, 544] on div "9 - Ki wifruit Cartage (Trevelyans)" at bounding box center [590, 547] width 183 height 18
type input "**********"
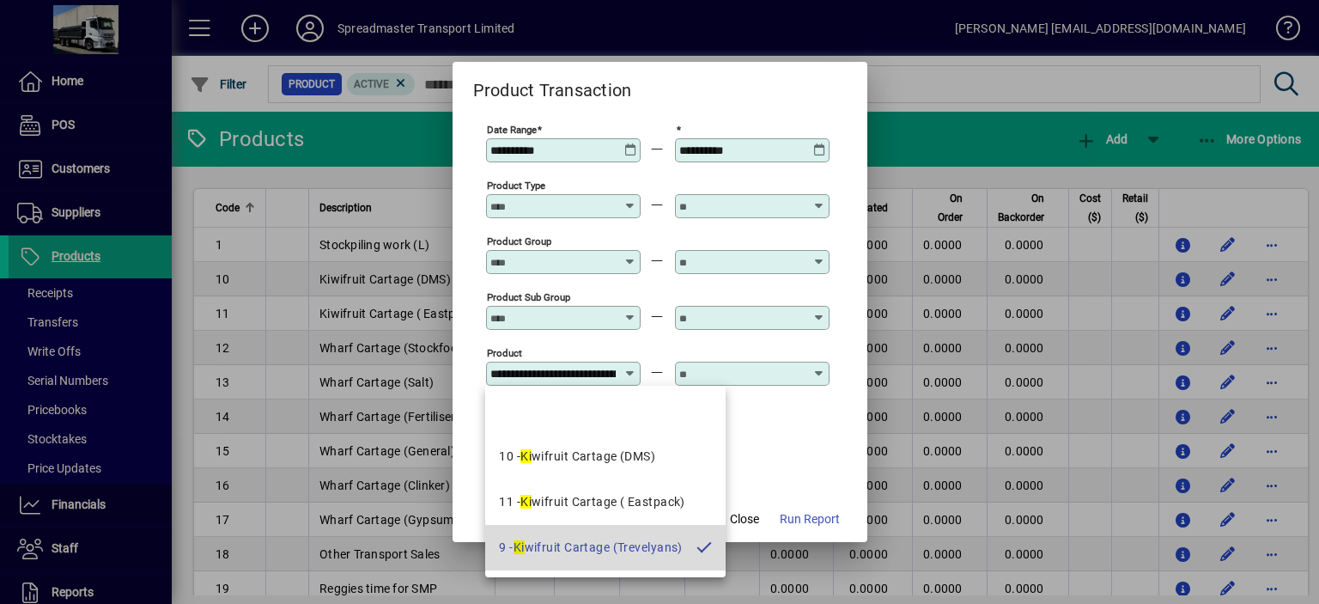
scroll to position [0, 58]
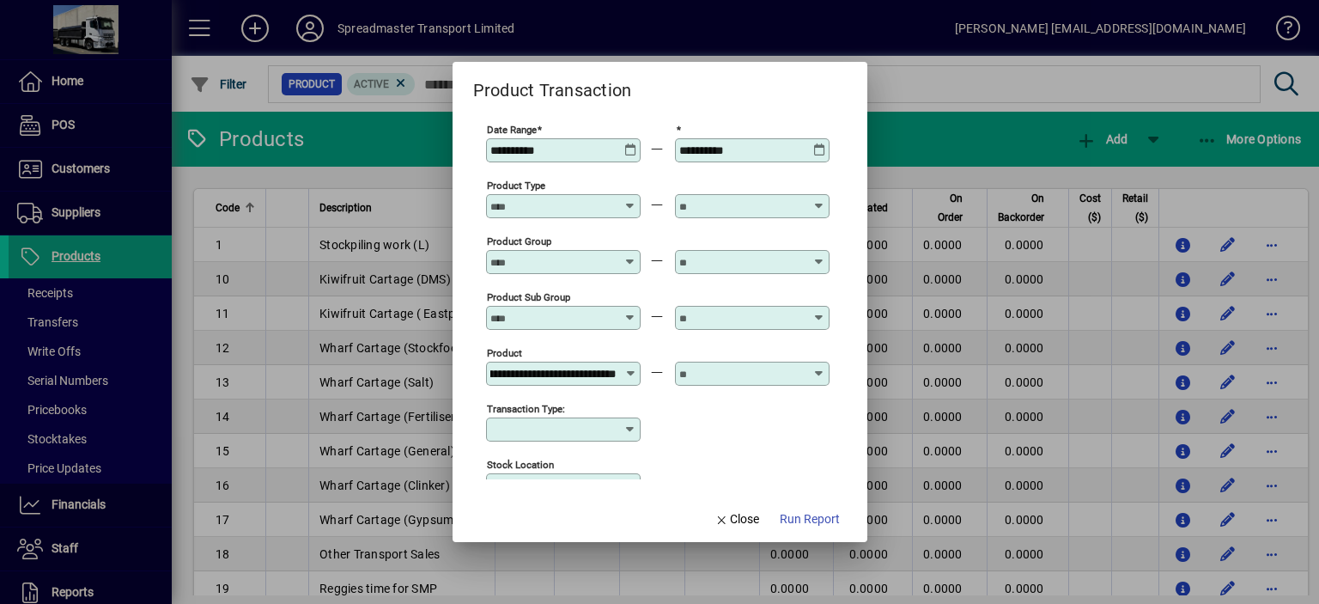
click at [714, 372] on input "text" at bounding box center [741, 374] width 125 height 14
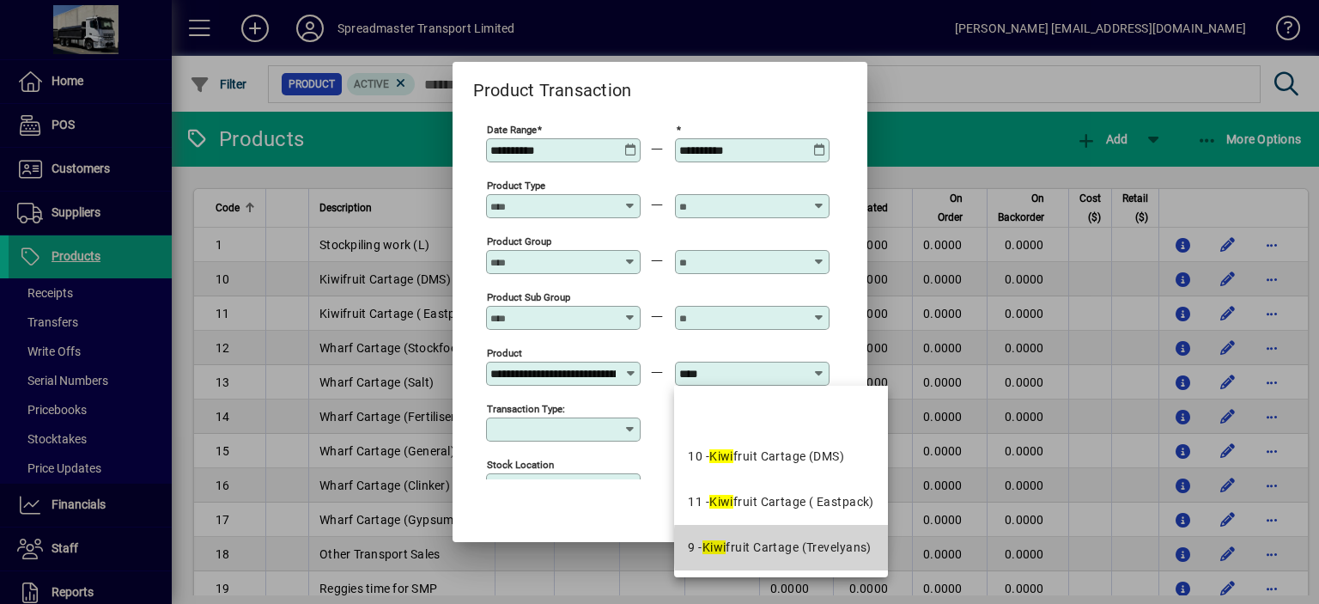
click at [850, 546] on div "9 - Kiwi fruit Cartage (Trevelyans)" at bounding box center [779, 547] width 183 height 18
type input "**********"
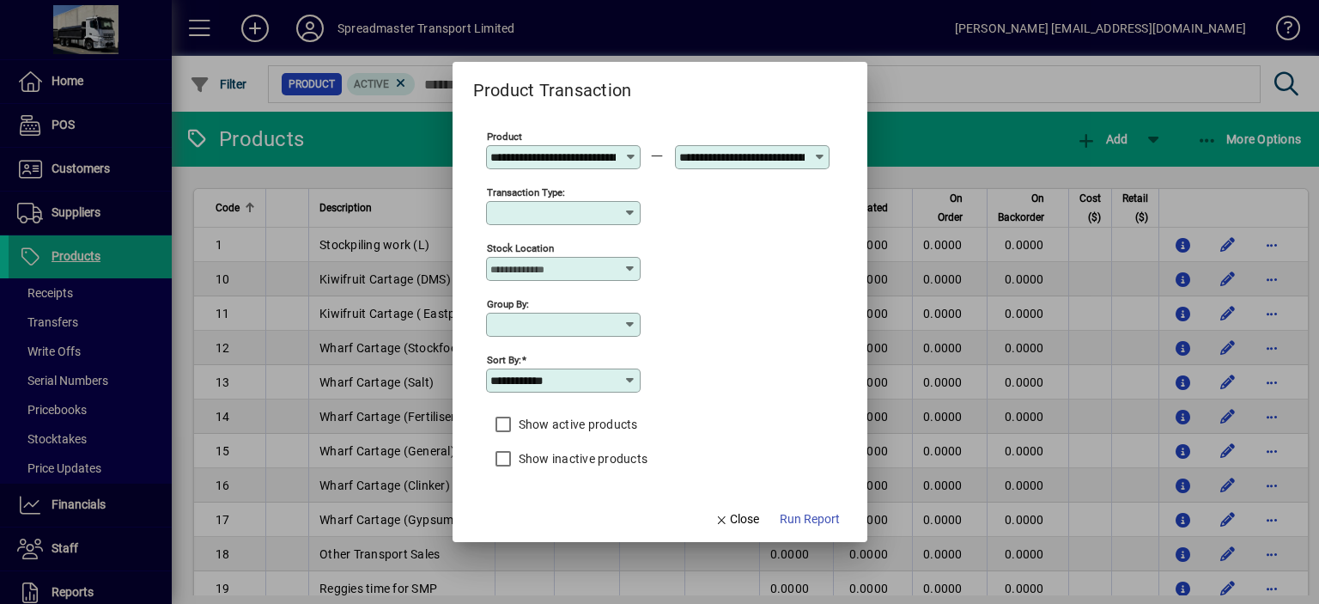
scroll to position [216, 0]
click at [797, 517] on span "Run Report" at bounding box center [810, 519] width 60 height 18
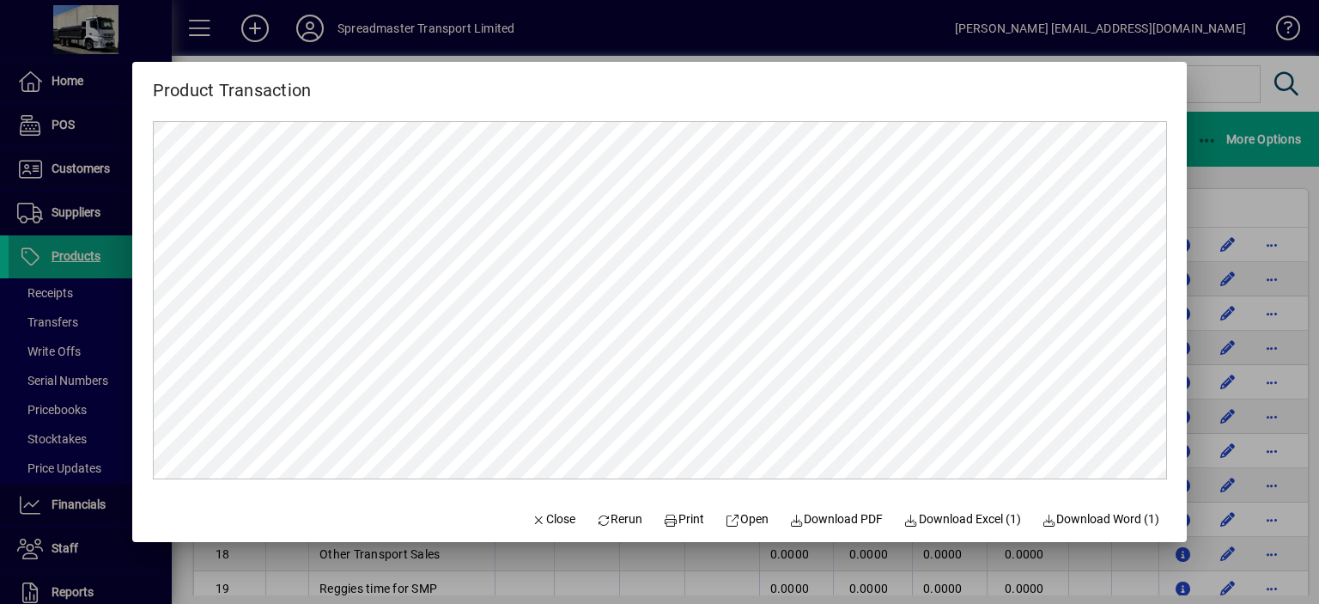
scroll to position [0, 0]
click at [830, 519] on span "Download PDF" at bounding box center [836, 519] width 94 height 18
click at [536, 513] on span "Close" at bounding box center [553, 519] width 45 height 18
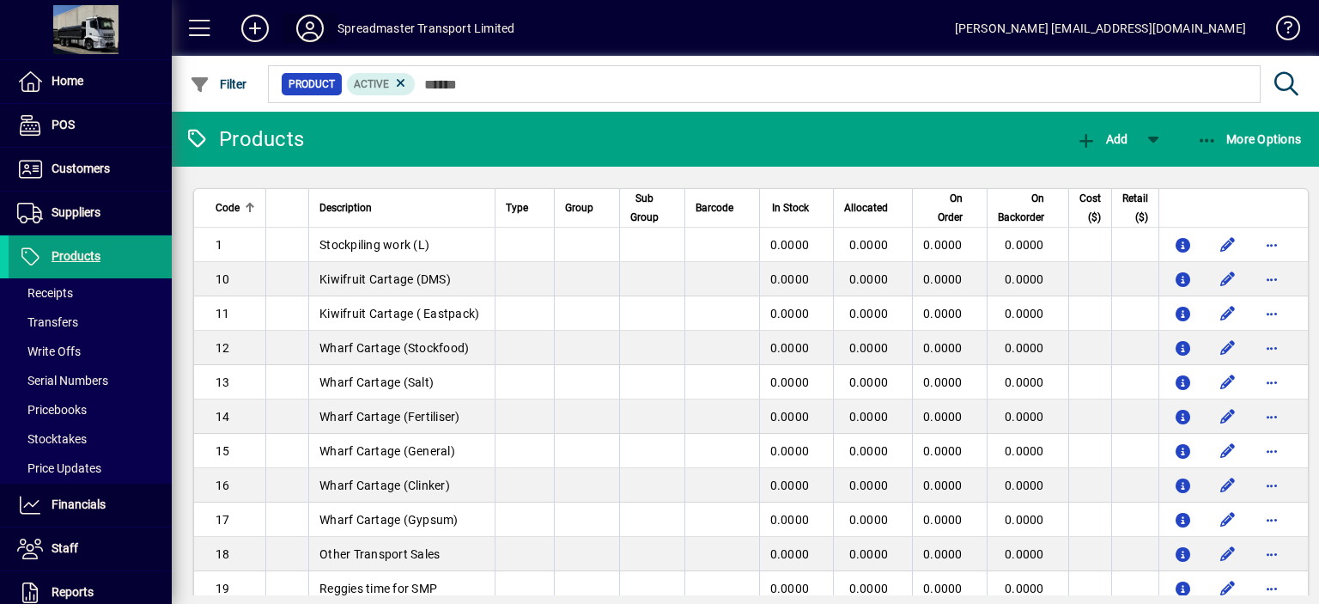
click at [303, 24] on icon at bounding box center [310, 28] width 34 height 27
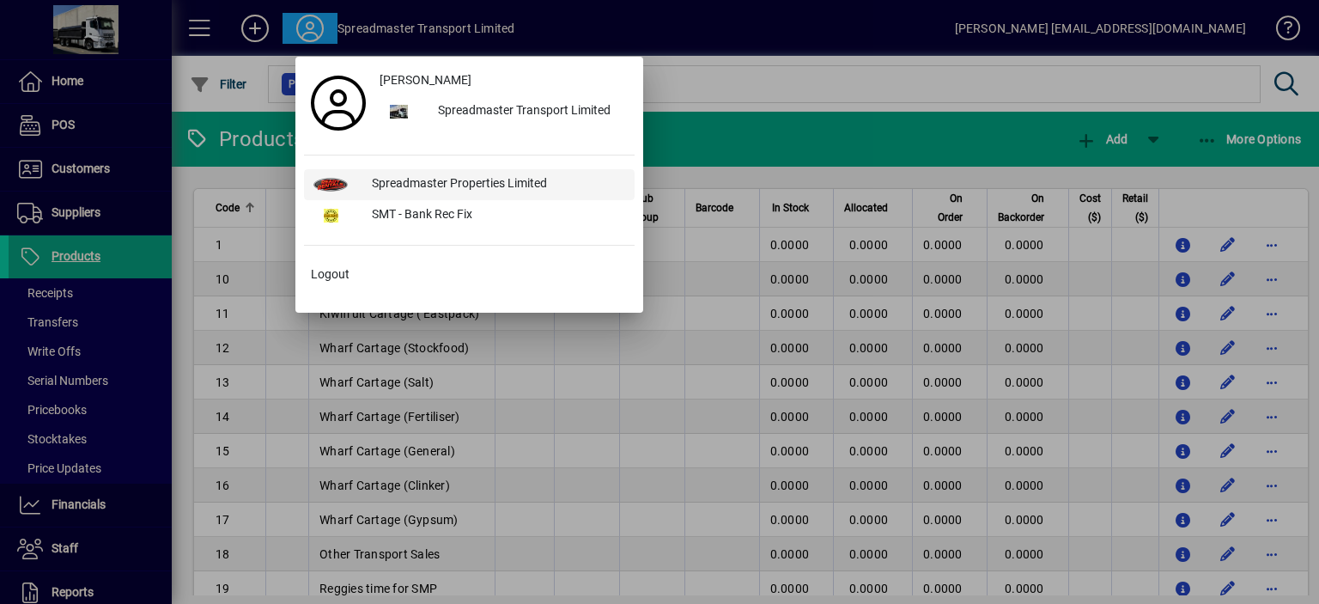
click at [467, 181] on div "Spreadmaster Properties Limited" at bounding box center [496, 184] width 276 height 31
